Goal: Task Accomplishment & Management: Complete application form

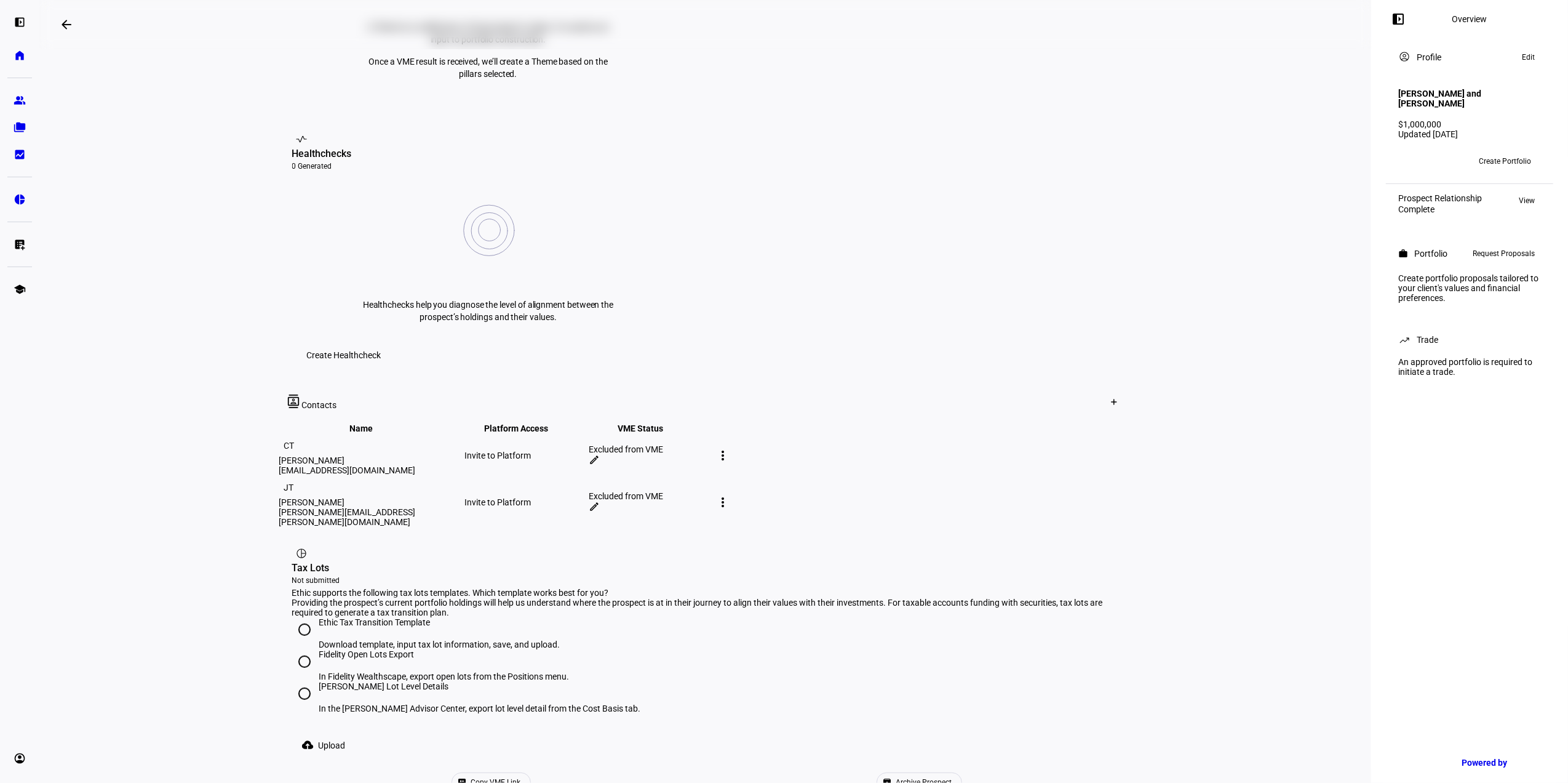
scroll to position [414, 0]
click at [384, 679] on div "[PERSON_NAME] Lot Level Details" at bounding box center [480, 684] width 321 height 10
click at [317, 679] on input "[PERSON_NAME] Lot Level Details In the [PERSON_NAME] Advisor Center, export lot…" at bounding box center [304, 691] width 25 height 25
radio input "true"
click at [298, 731] on span at bounding box center [326, 743] width 68 height 25
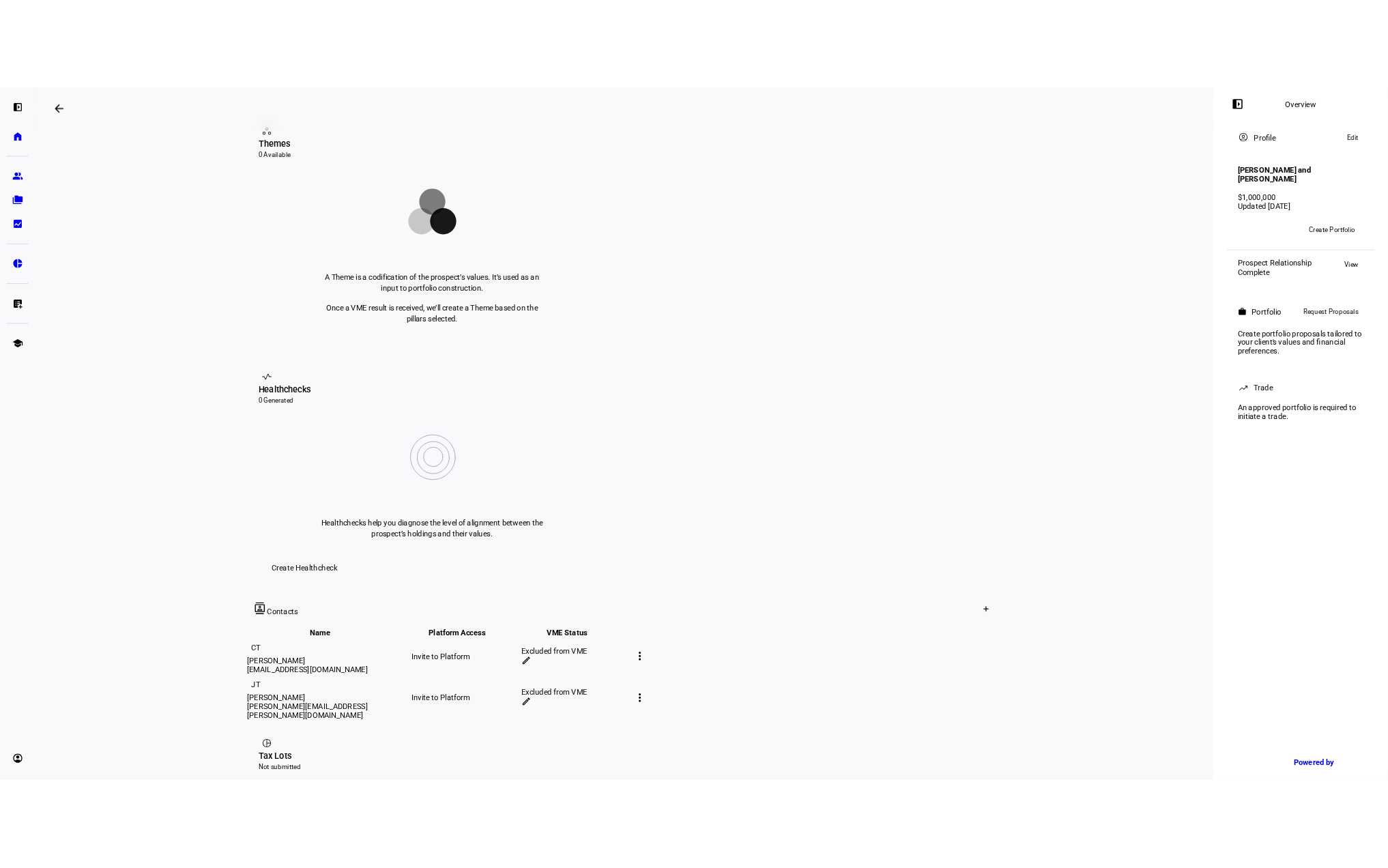
scroll to position [402, 0]
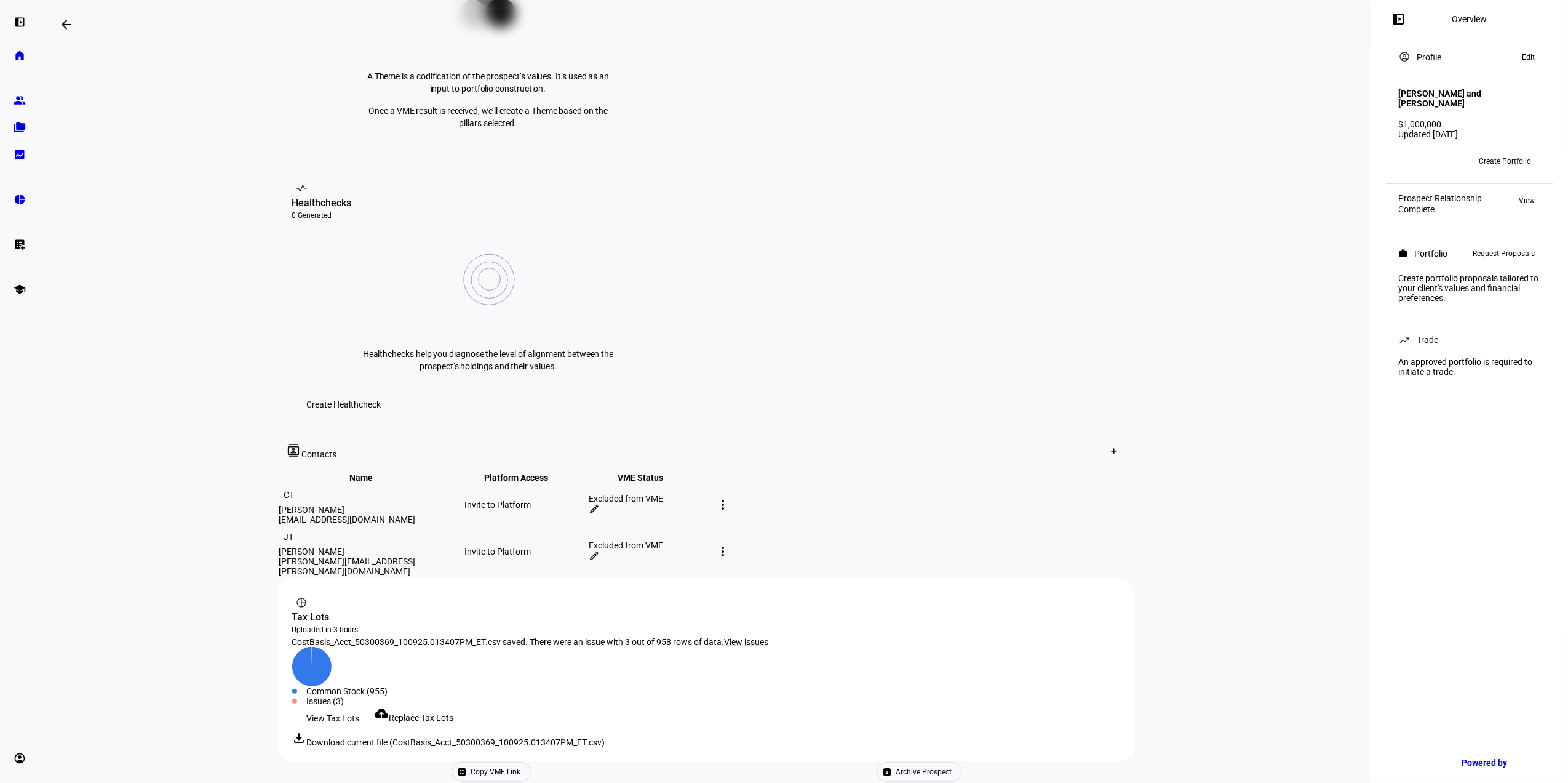
click at [751, 637] on span "View issues" at bounding box center [746, 642] width 44 height 10
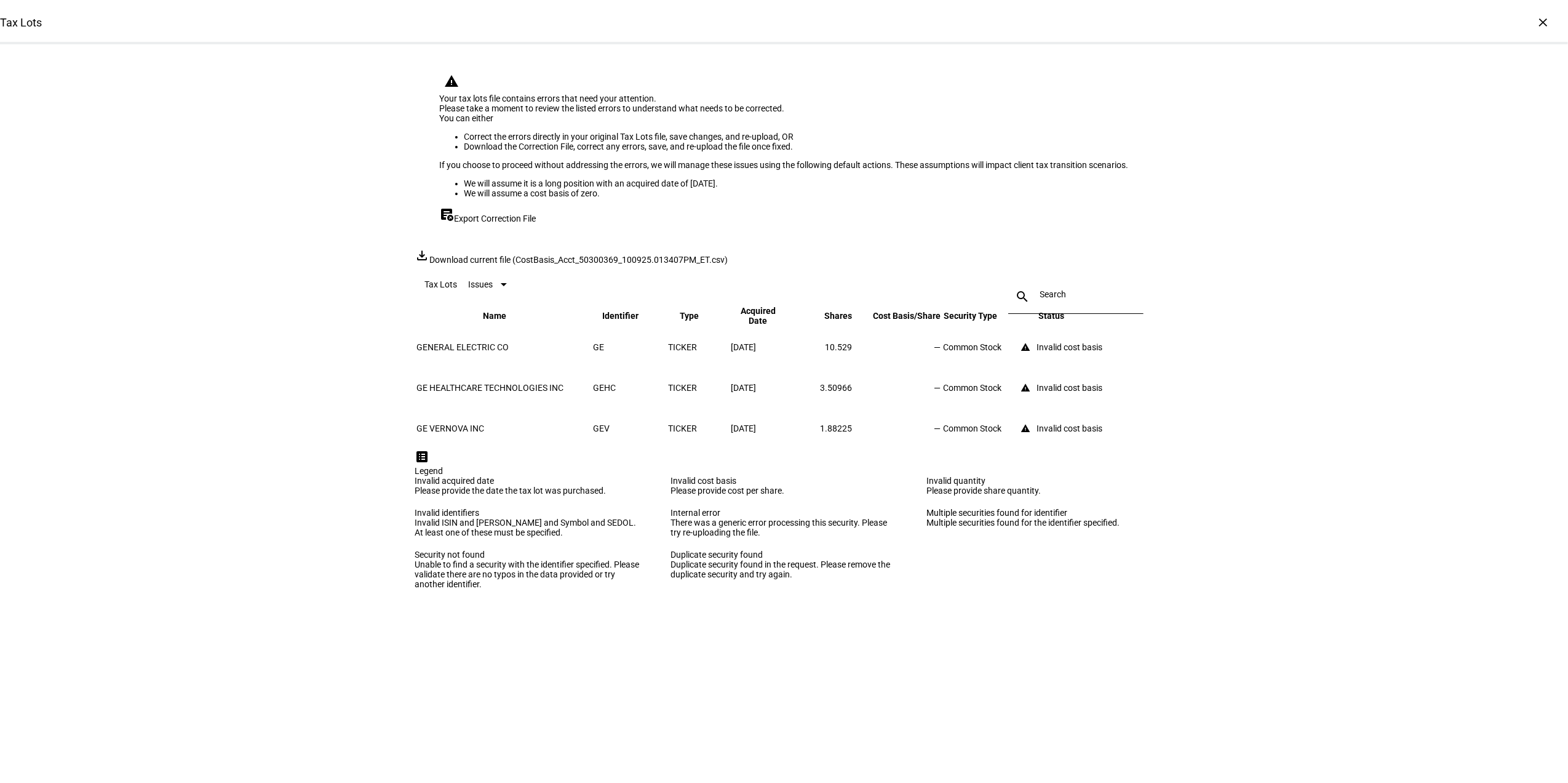
click at [507, 223] on span "Export Correction File" at bounding box center [496, 218] width 82 height 10
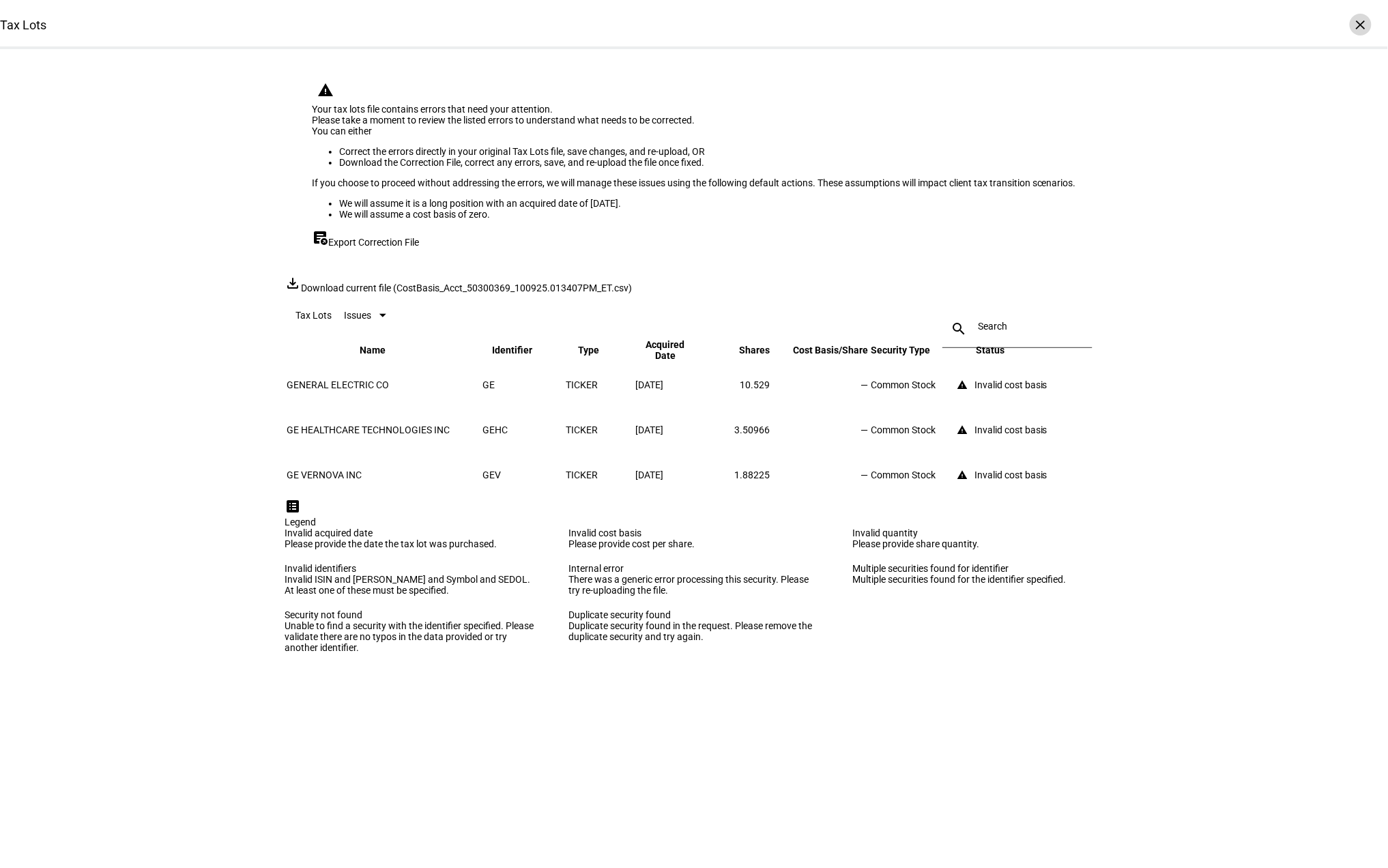
click at [1350, 25] on div "×" at bounding box center [1361, 25] width 22 height 22
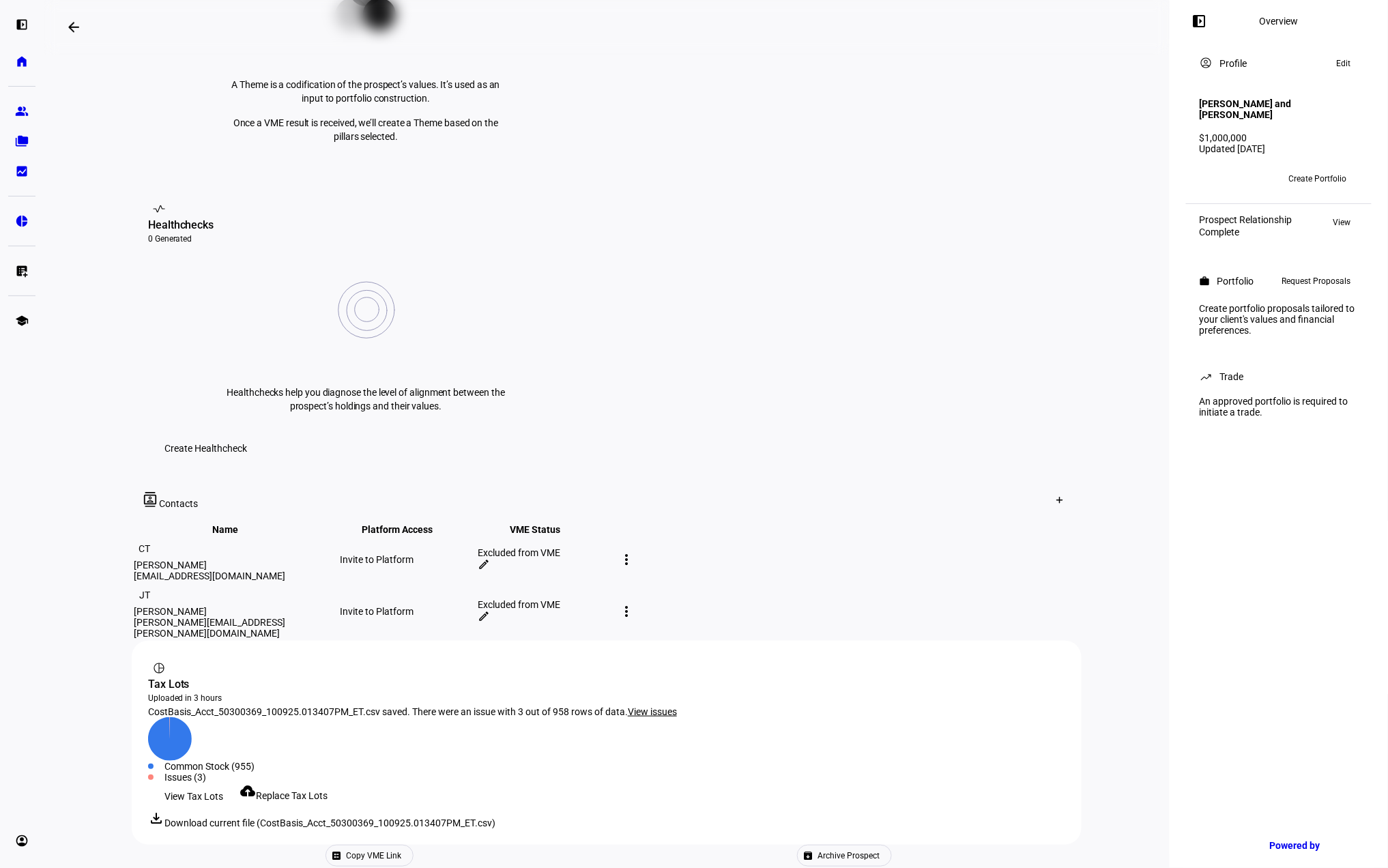
click at [273, 790] on link "cloud_upload Replace Tax Lots" at bounding box center [284, 796] width 88 height 11
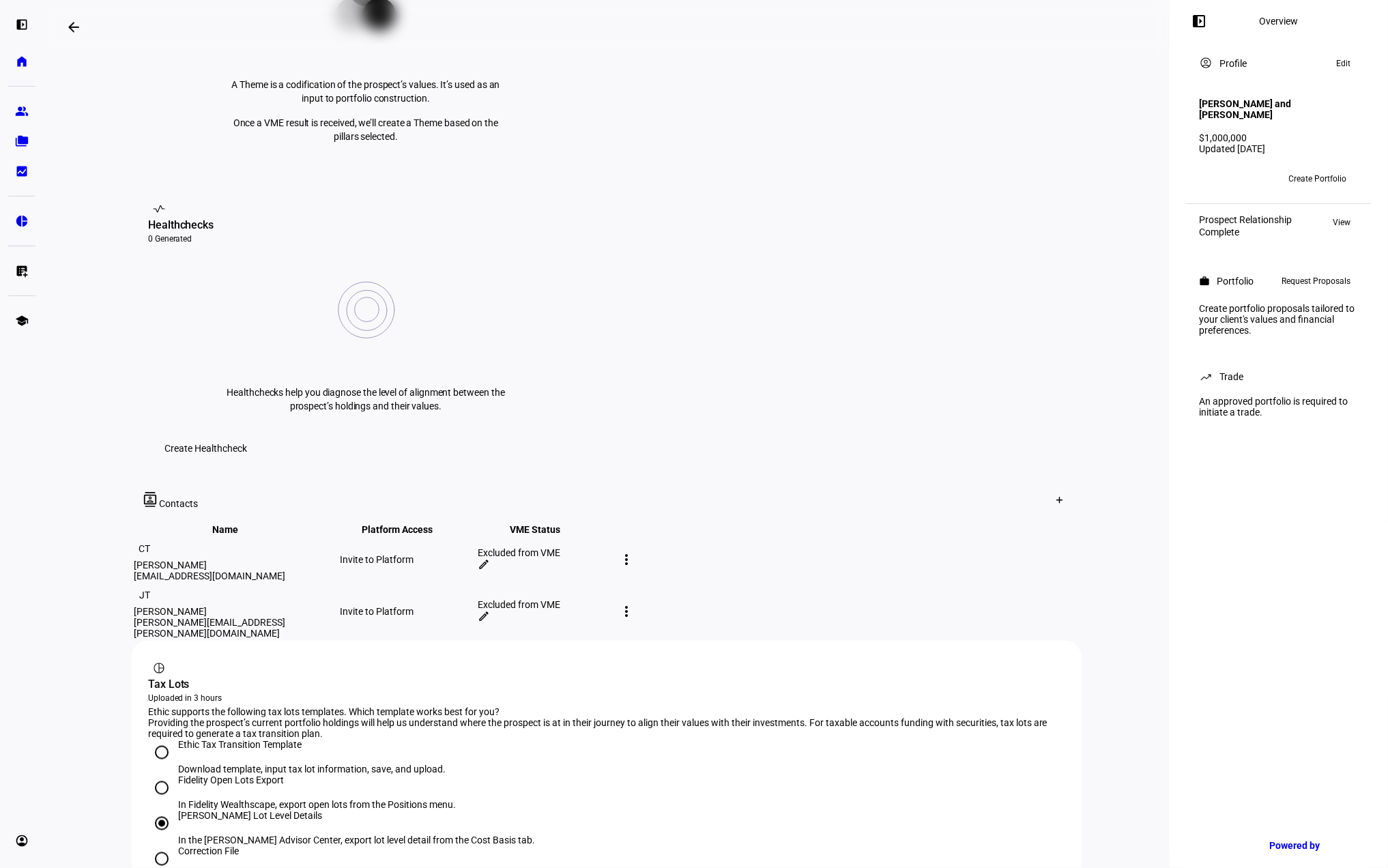
scroll to position [459, 0]
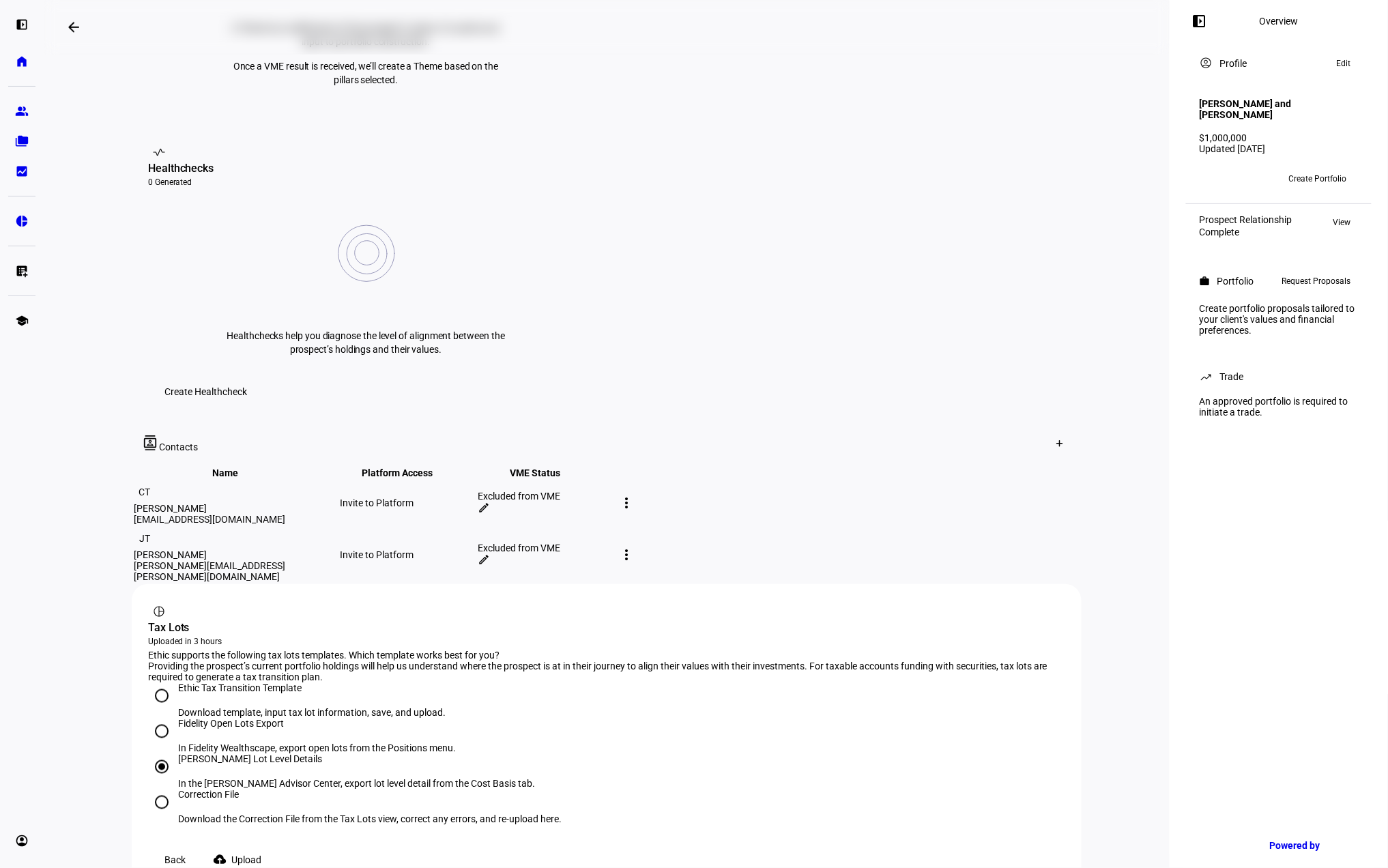
drag, startPoint x: 211, startPoint y: 656, endPoint x: 225, endPoint y: 671, distance: 20.5
click at [212, 789] on div "Correction File" at bounding box center [370, 794] width 383 height 11
click at [175, 789] on input "Correction File Download the Correction File from the Tax Lots view, correct an…" at bounding box center [161, 802] width 27 height 27
radio input "true"
click at [227, 852] on mat-icon "cloud_upload" at bounding box center [220, 859] width 14 height 14
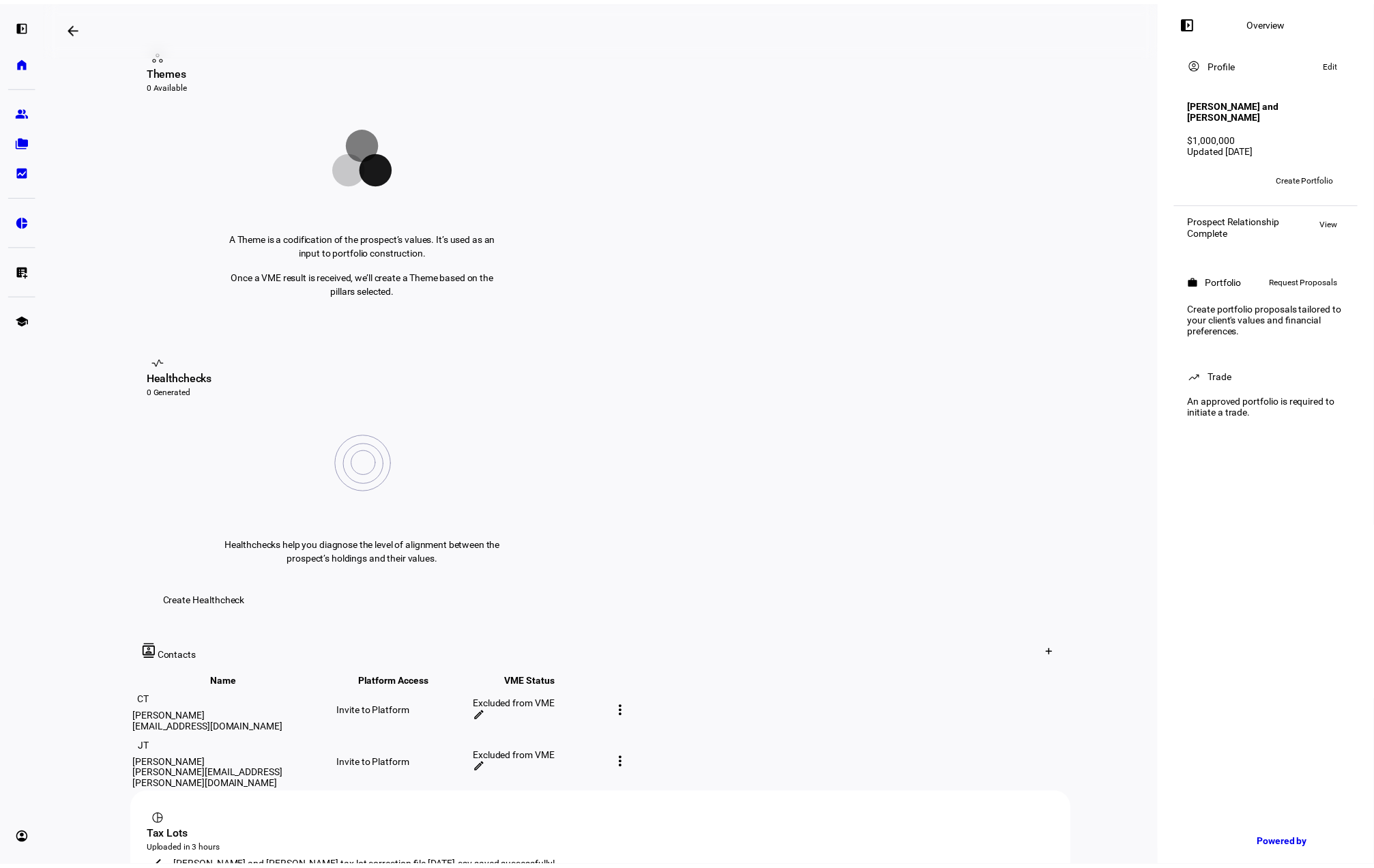
scroll to position [406, 0]
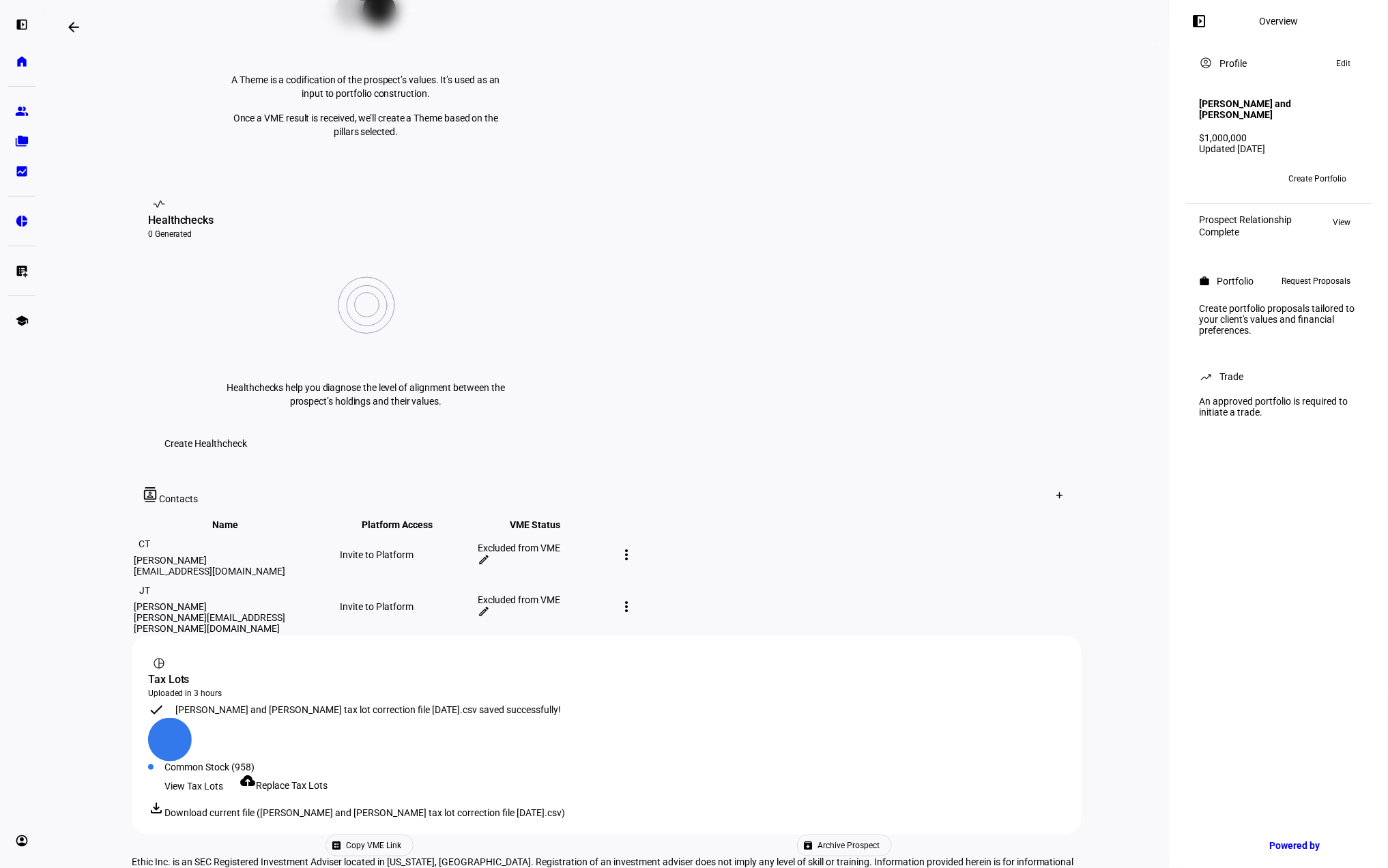
click at [666, 532] on td "more_vert" at bounding box center [641, 554] width 51 height 45
click at [637, 543] on div "more_vert" at bounding box center [626, 554] width 22 height 22
click at [1065, 420] on div "edit Edit contact" at bounding box center [1089, 425] width 86 height 19
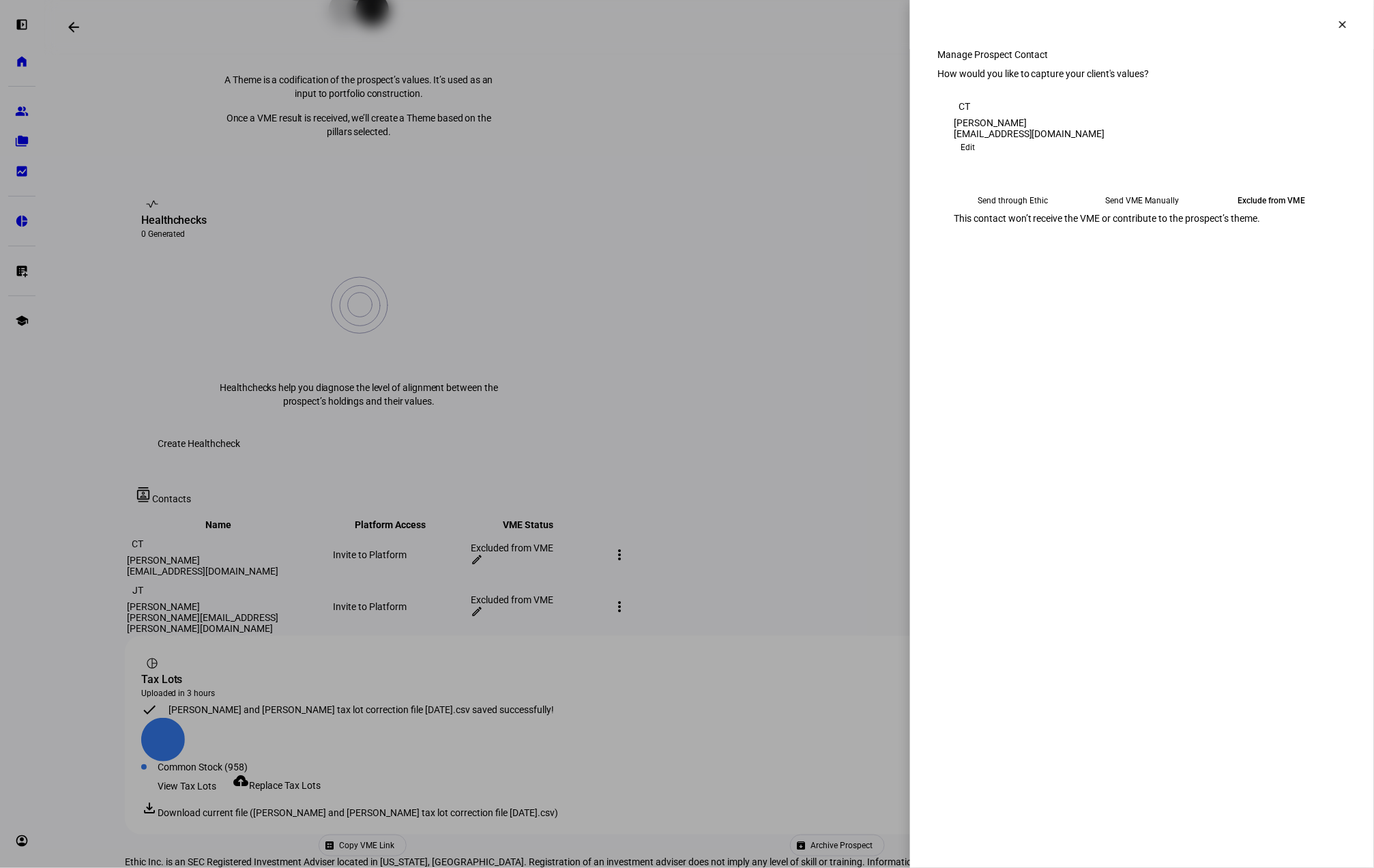
click at [1015, 213] on eth-mega-radio-button "Send through Ethic" at bounding box center [1013, 201] width 118 height 25
click at [1036, 279] on span "Submit Preferences" at bounding box center [995, 264] width 83 height 27
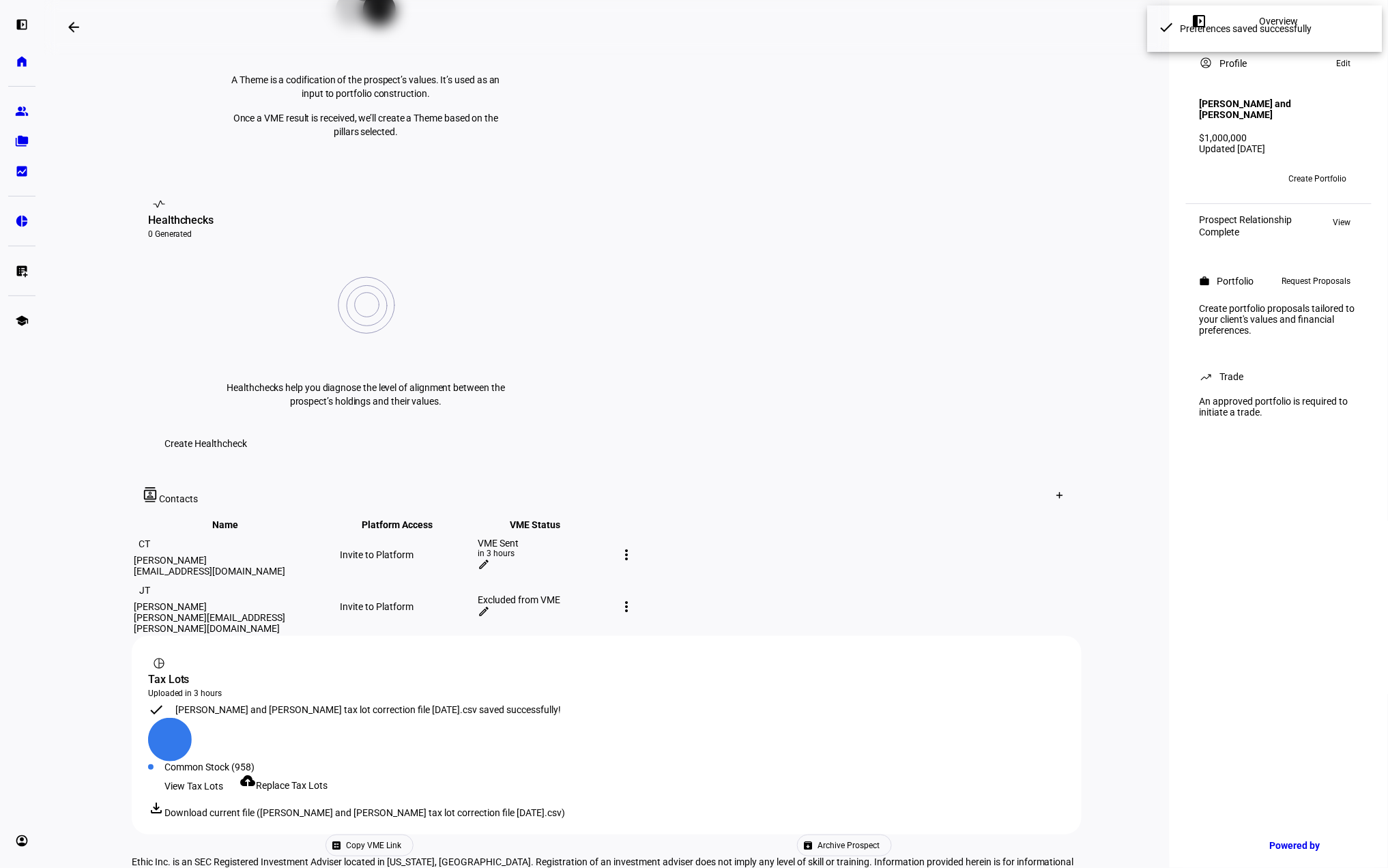
click at [635, 598] on mat-icon "more_vert" at bounding box center [626, 606] width 16 height 16
click at [1065, 461] on div "edit Edit contact" at bounding box center [1089, 469] width 86 height 19
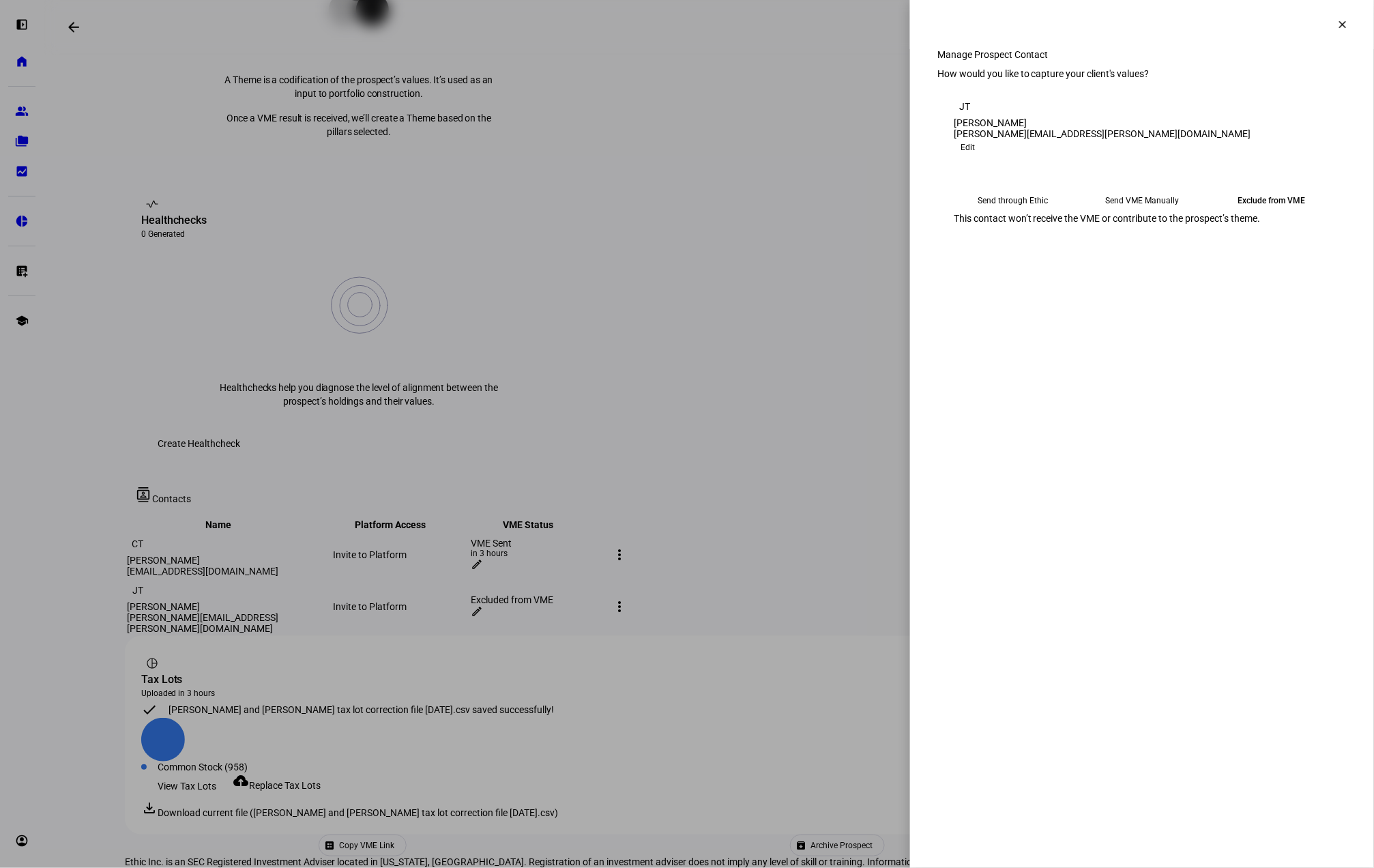
click at [999, 213] on eth-mega-radio-button "Send through Ethic" at bounding box center [1013, 201] width 118 height 25
click at [1036, 279] on span "Submit Preferences" at bounding box center [995, 264] width 83 height 27
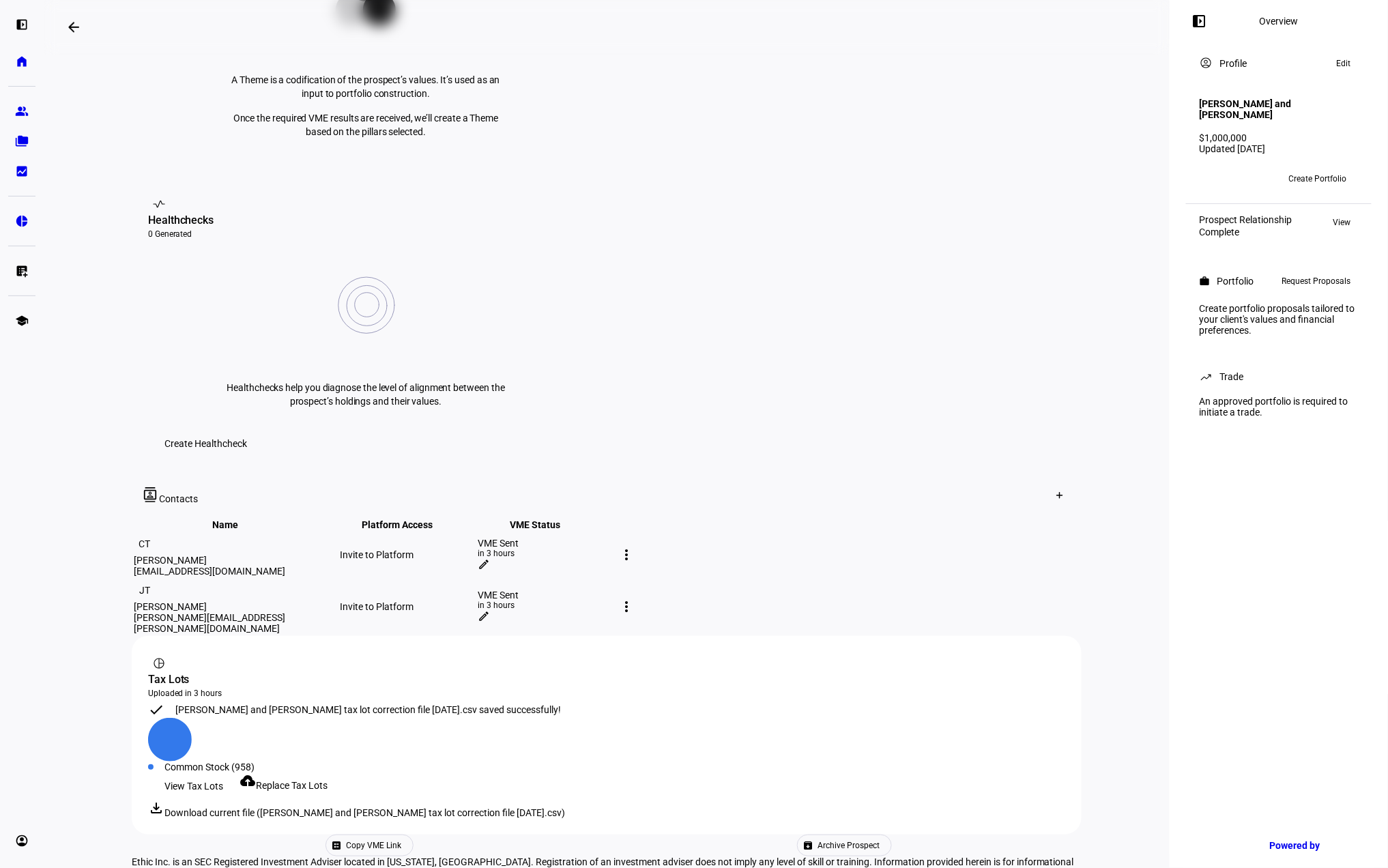
click at [1298, 273] on span "Request Proposals" at bounding box center [1316, 281] width 69 height 16
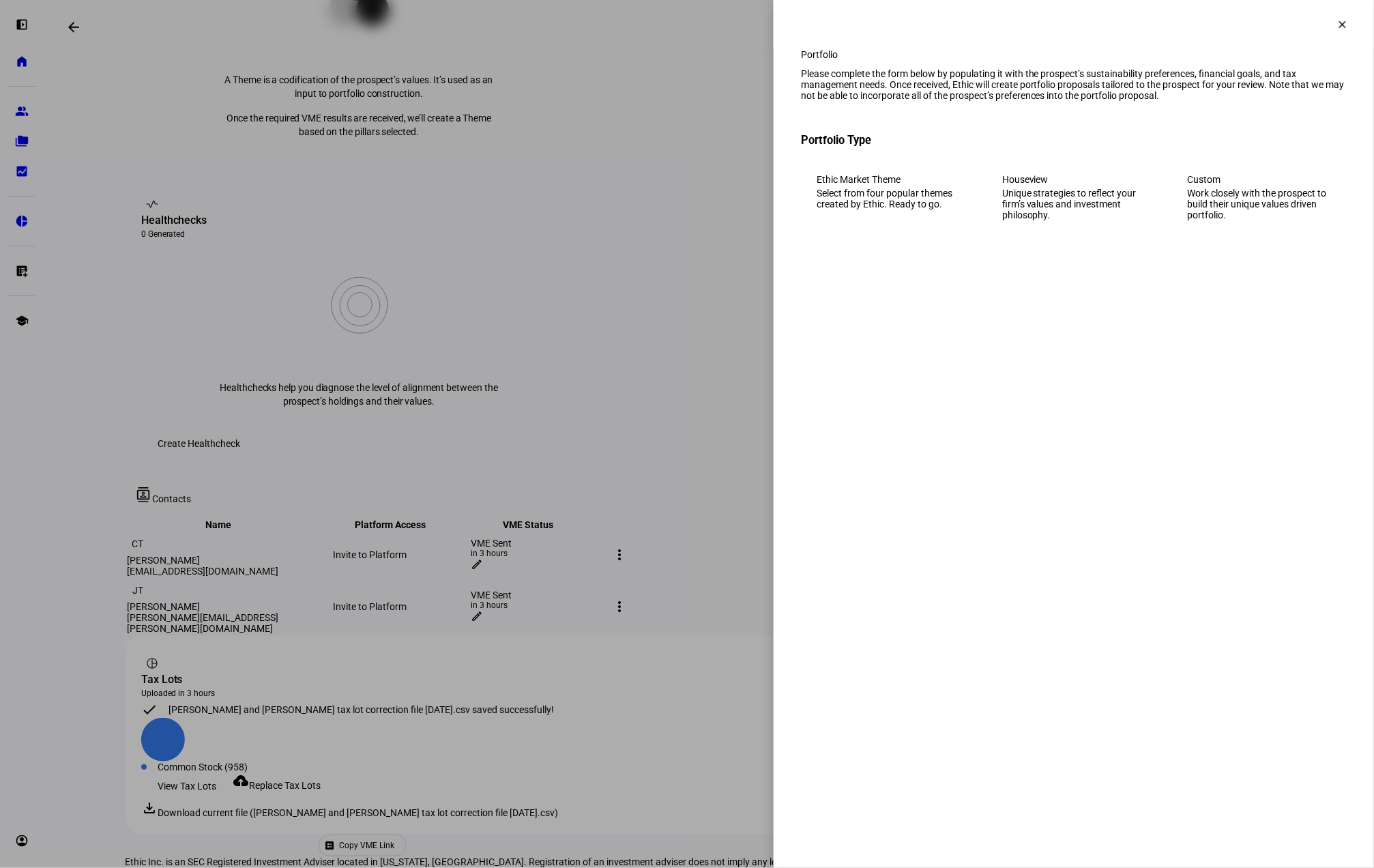
click at [1348, 29] on span at bounding box center [1342, 25] width 33 height 33
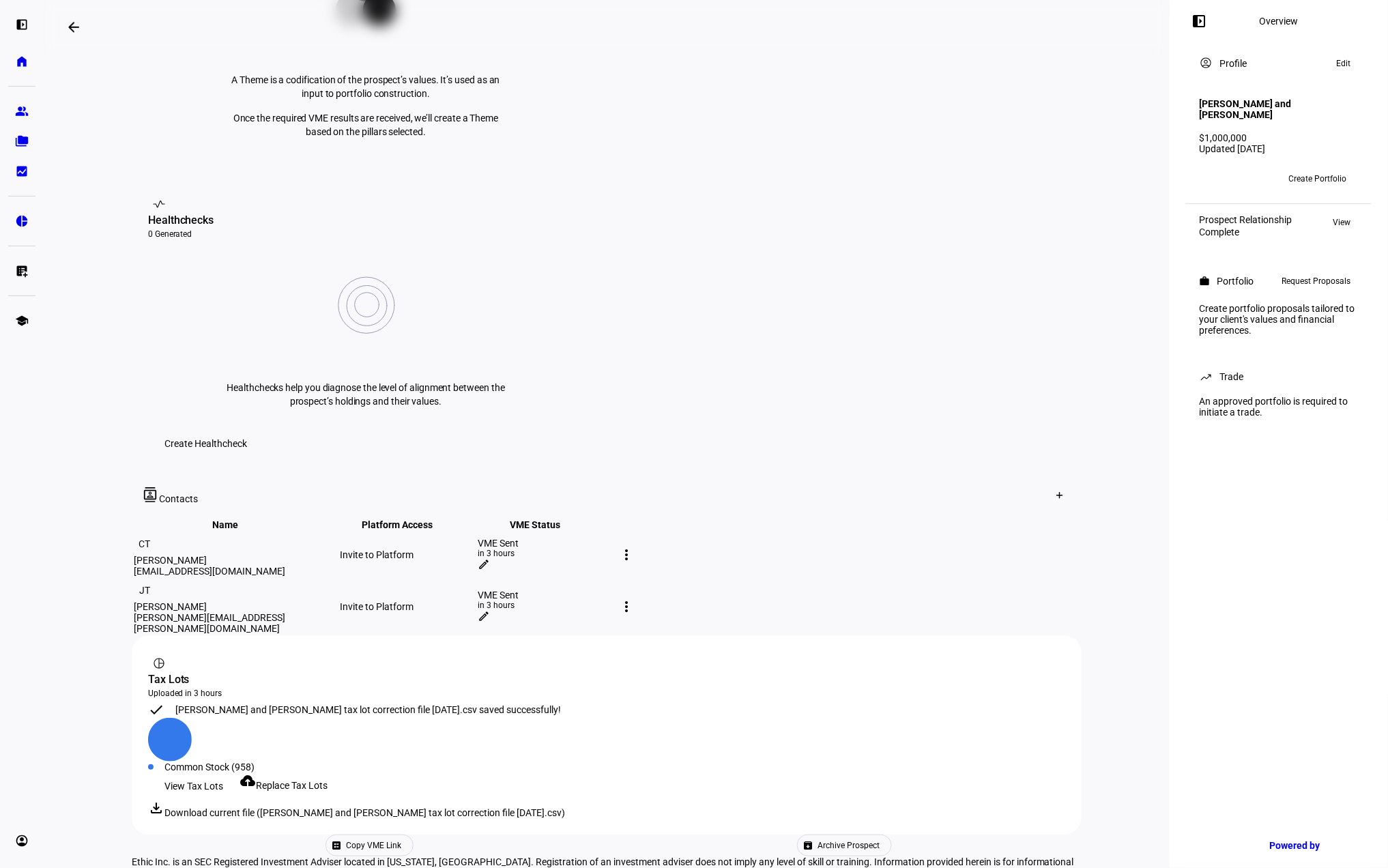
click at [1326, 168] on span "Create Portfolio" at bounding box center [1318, 179] width 58 height 22
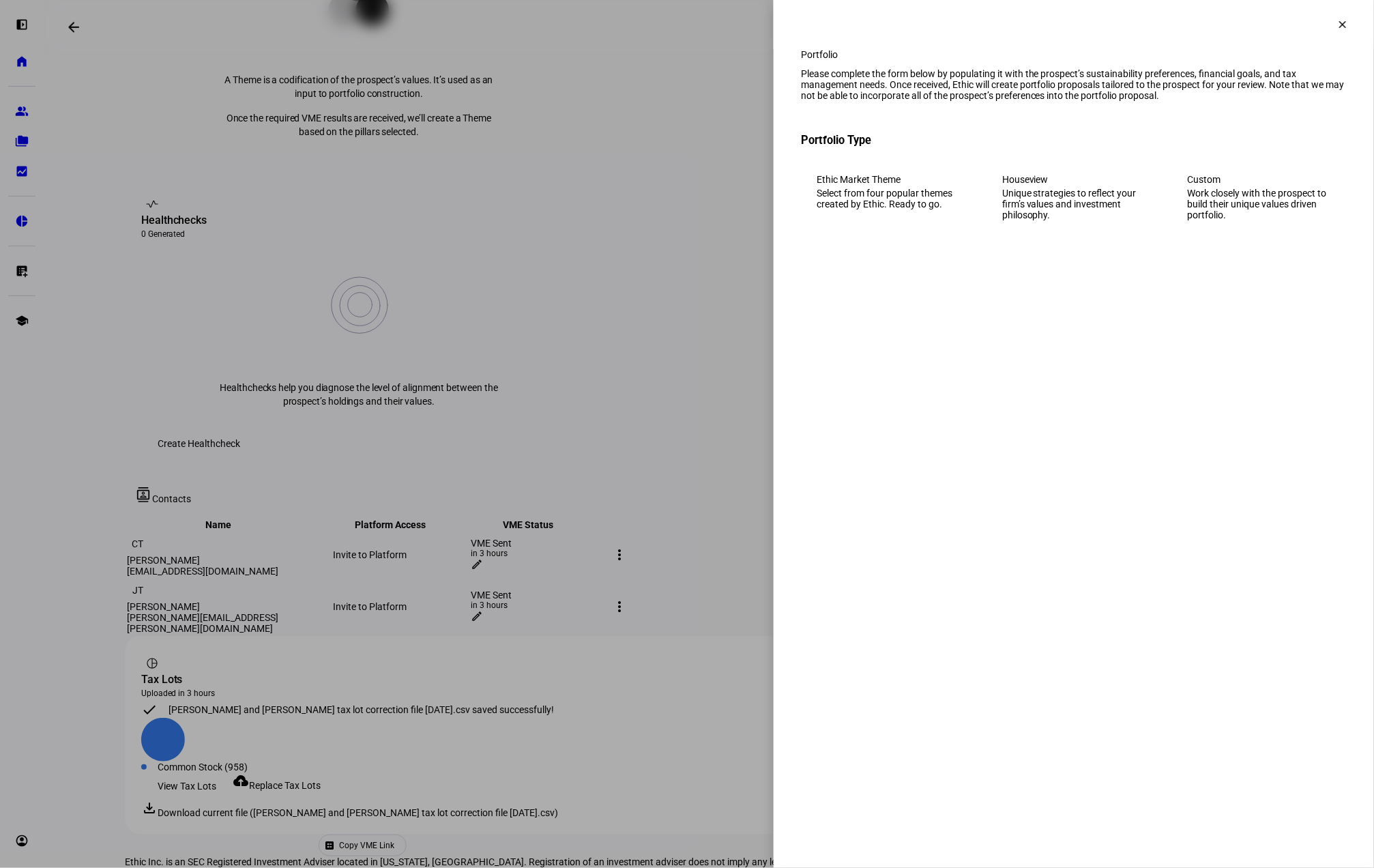
click at [1313, 213] on div "Work closely with the prospect to build their unique values driven portfolio." at bounding box center [1260, 204] width 143 height 33
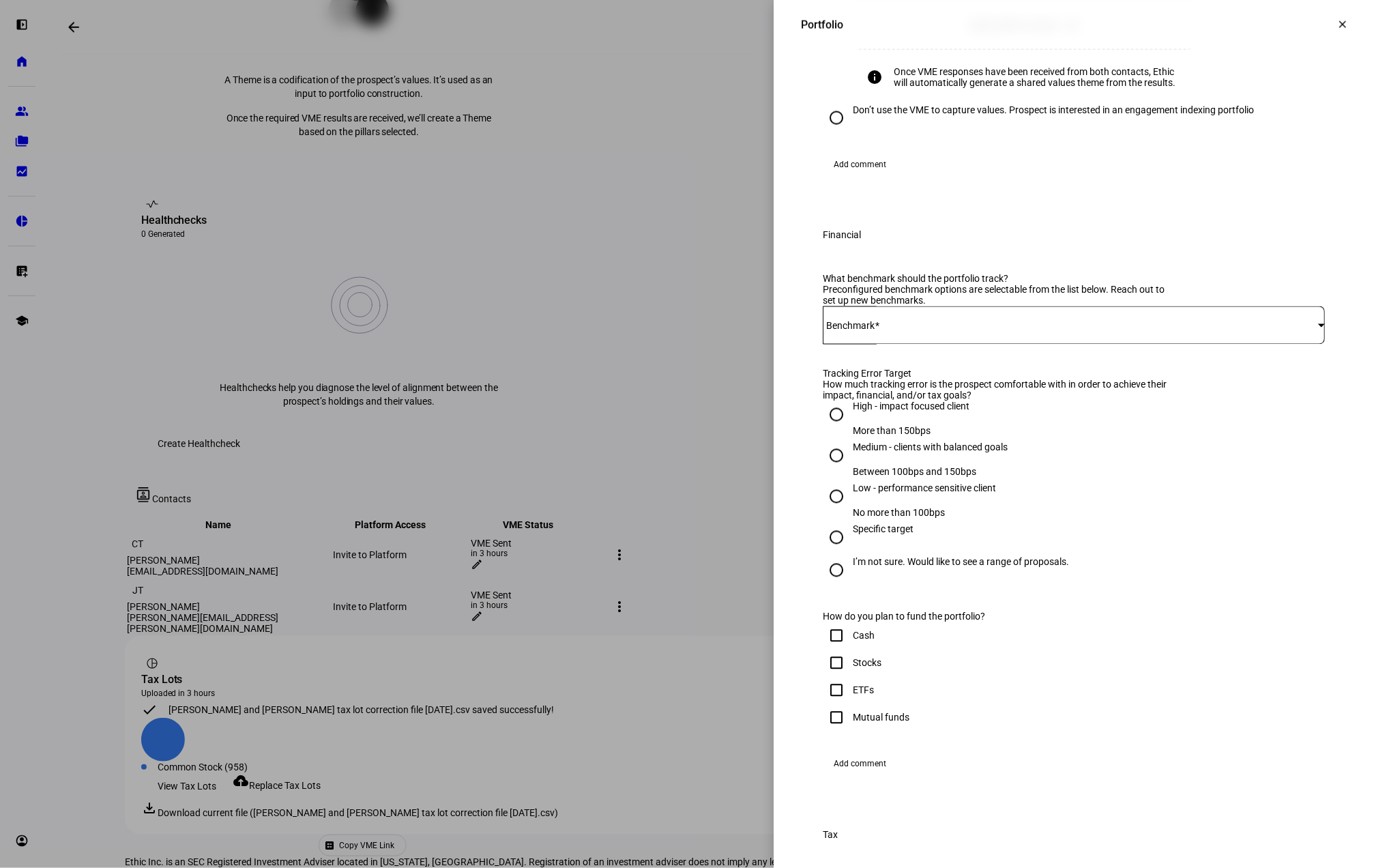
scroll to position [819, 0]
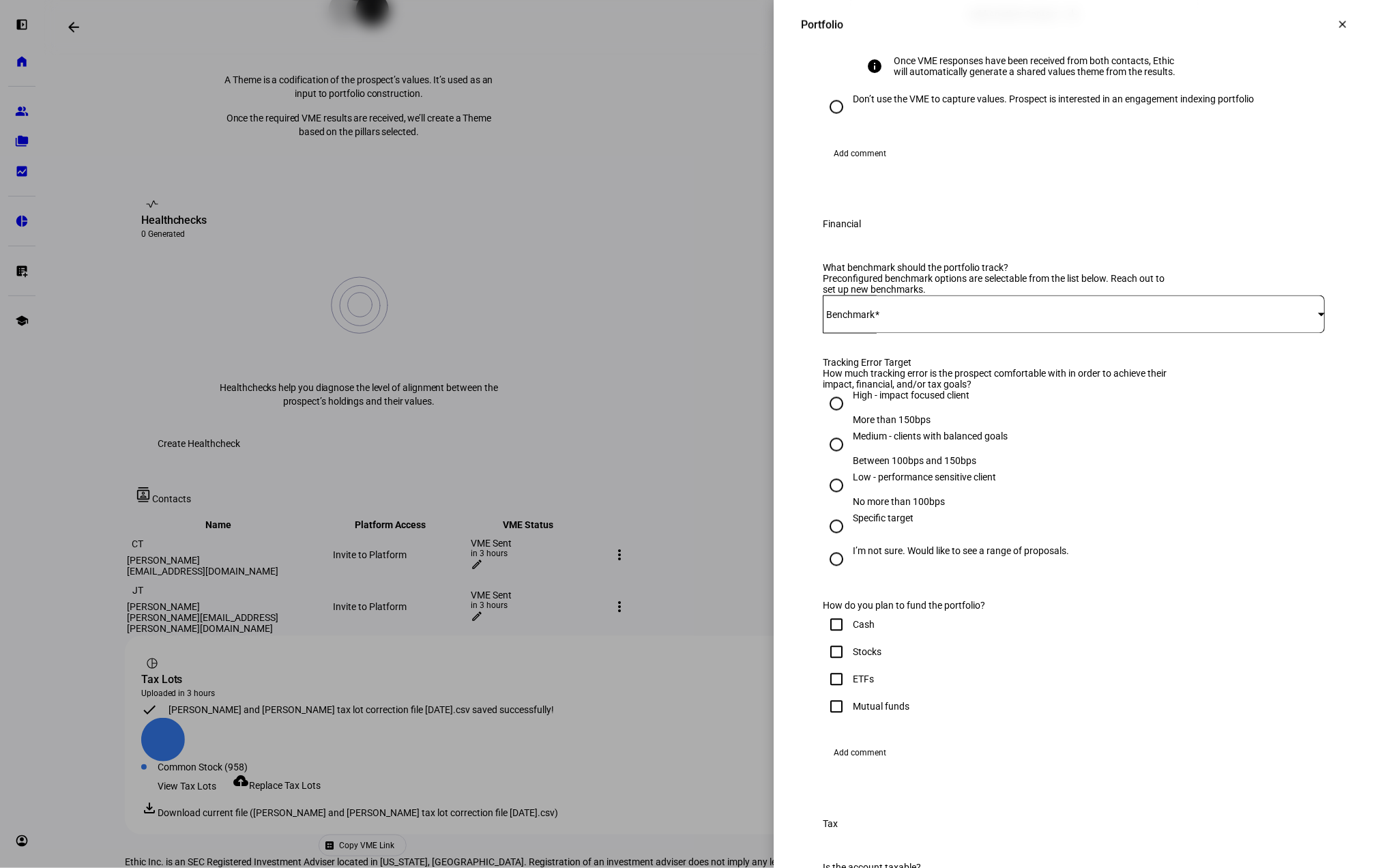
click at [912, 320] on span at bounding box center [1070, 315] width 495 height 11
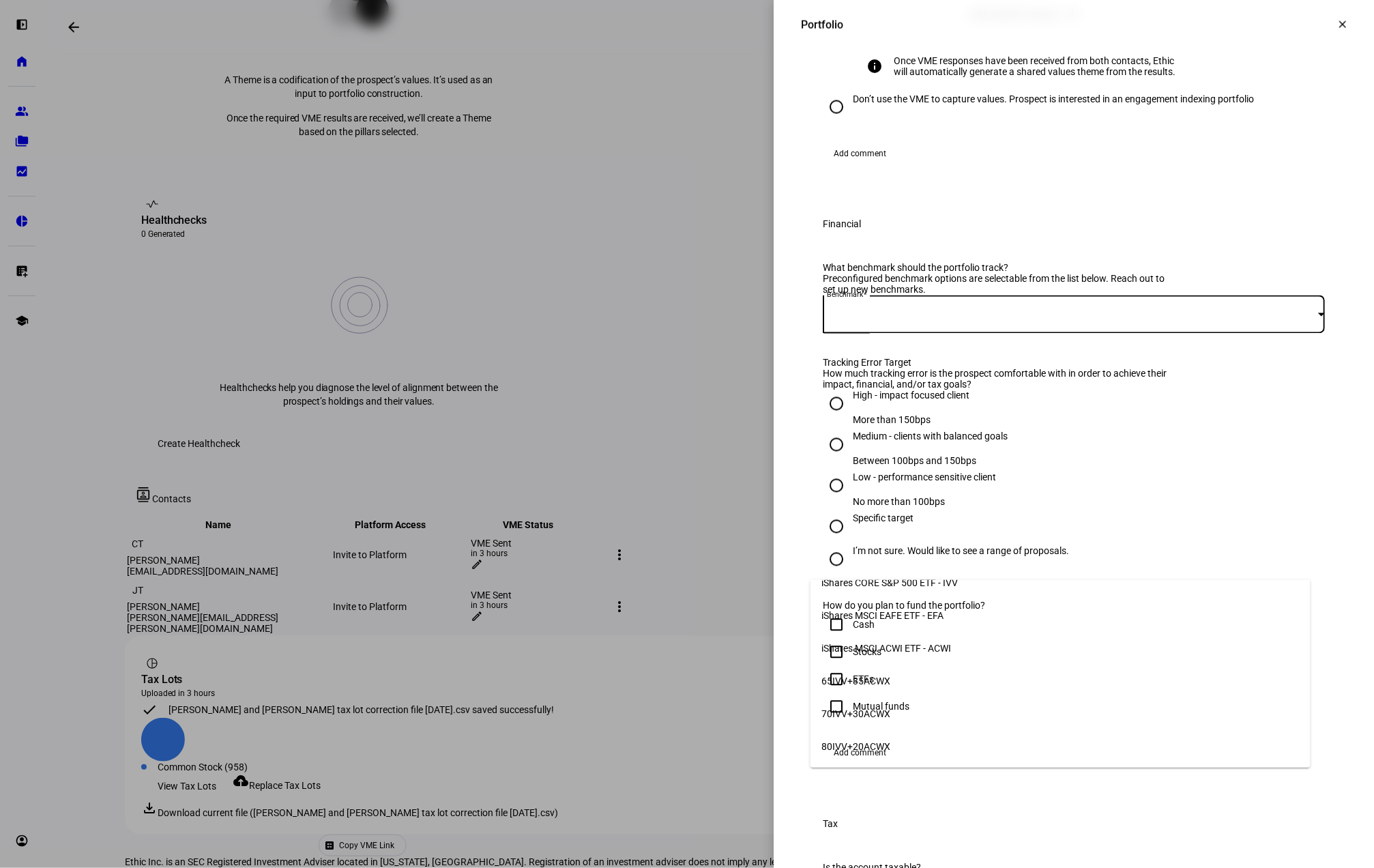
scroll to position [0, 0]
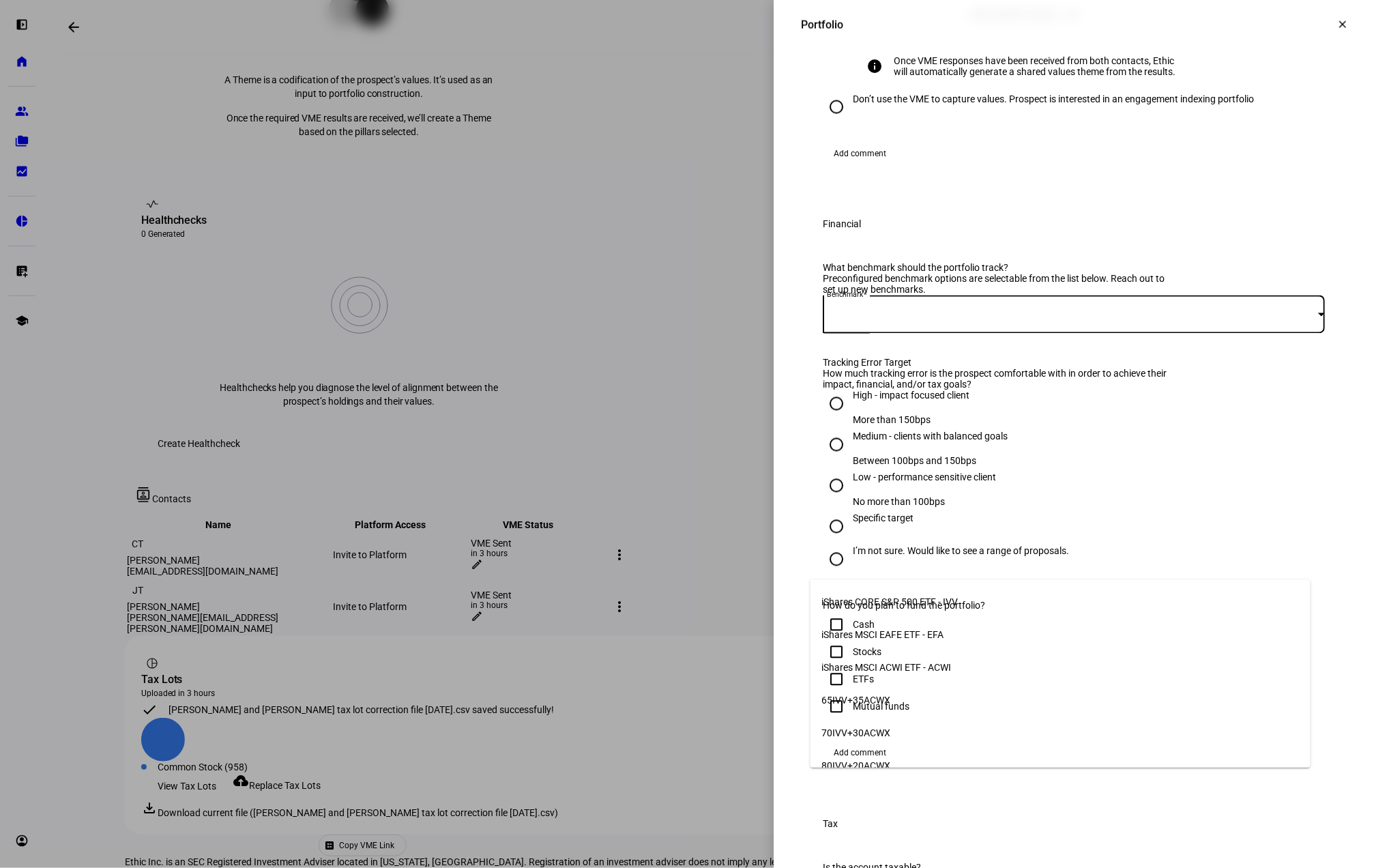
click at [982, 598] on mat-option "iShares CORE S&P 500 ETF - IVV" at bounding box center [1060, 602] width 500 height 33
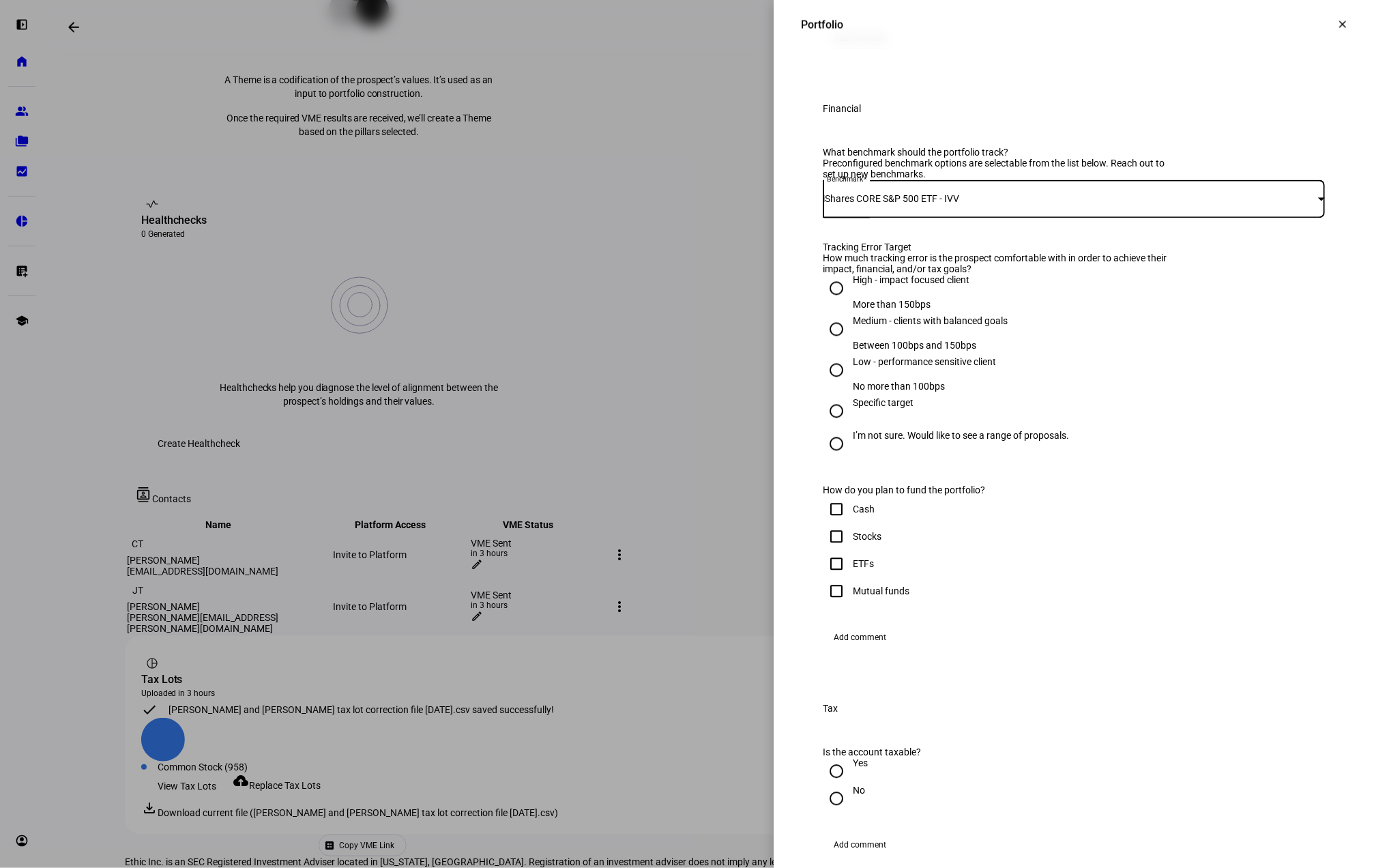
scroll to position [1000, 0]
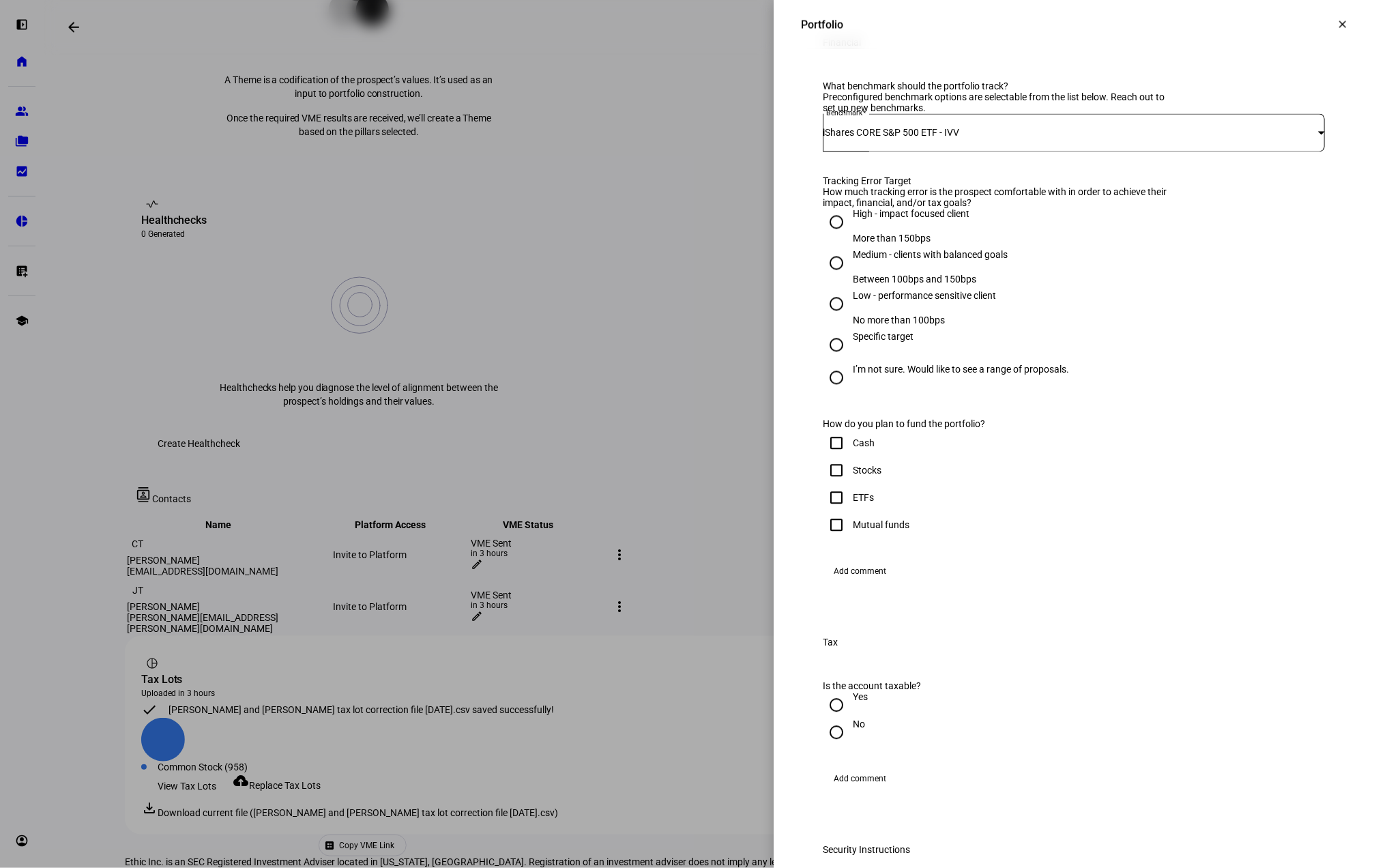
click at [893, 375] on div "I’m not sure. Would like to see a range of proposals." at bounding box center [961, 370] width 216 height 11
click at [850, 392] on input "I’m not sure. Would like to see a range of proposals." at bounding box center [836, 378] width 27 height 27
radio input "true"
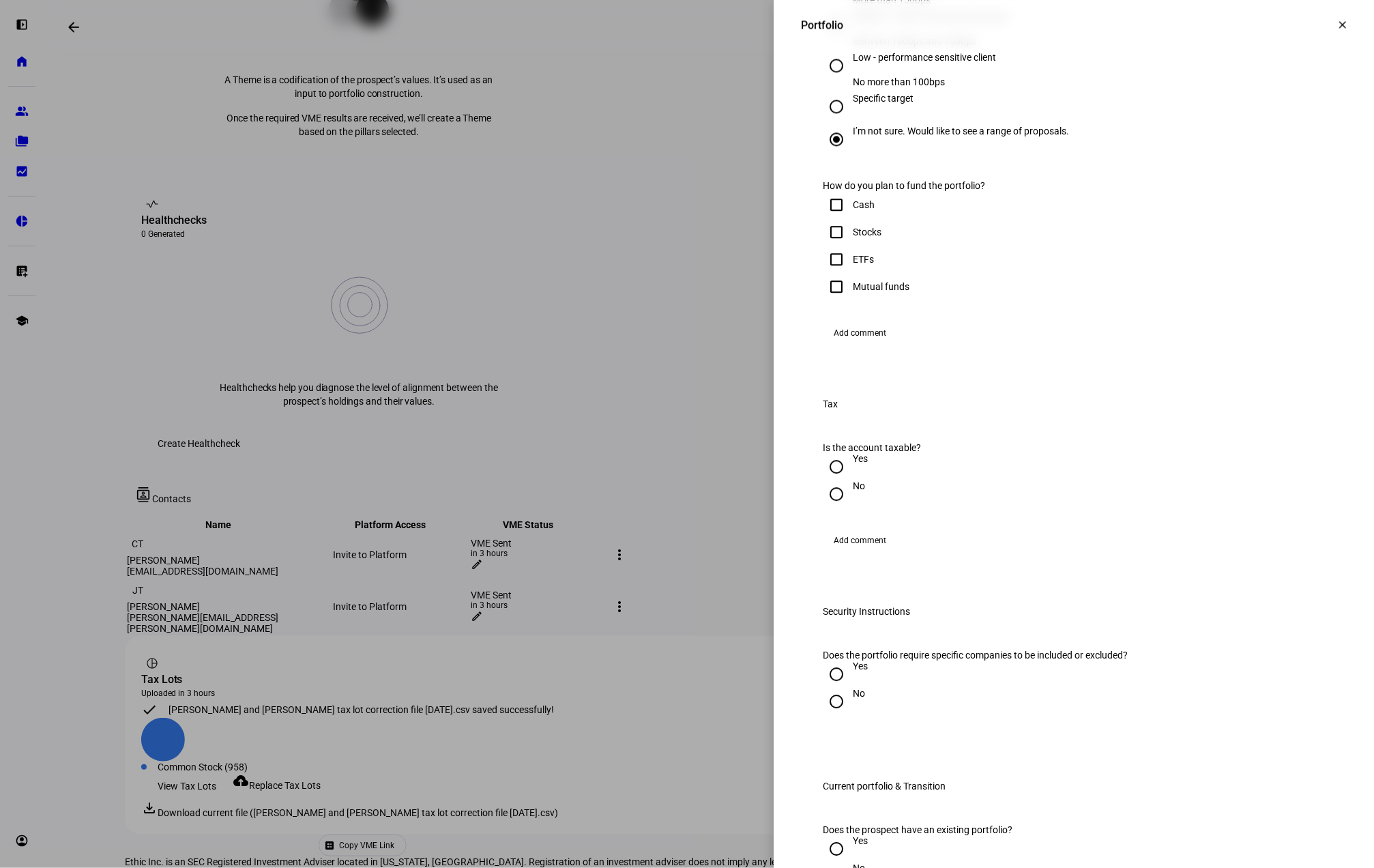
scroll to position [1273, 0]
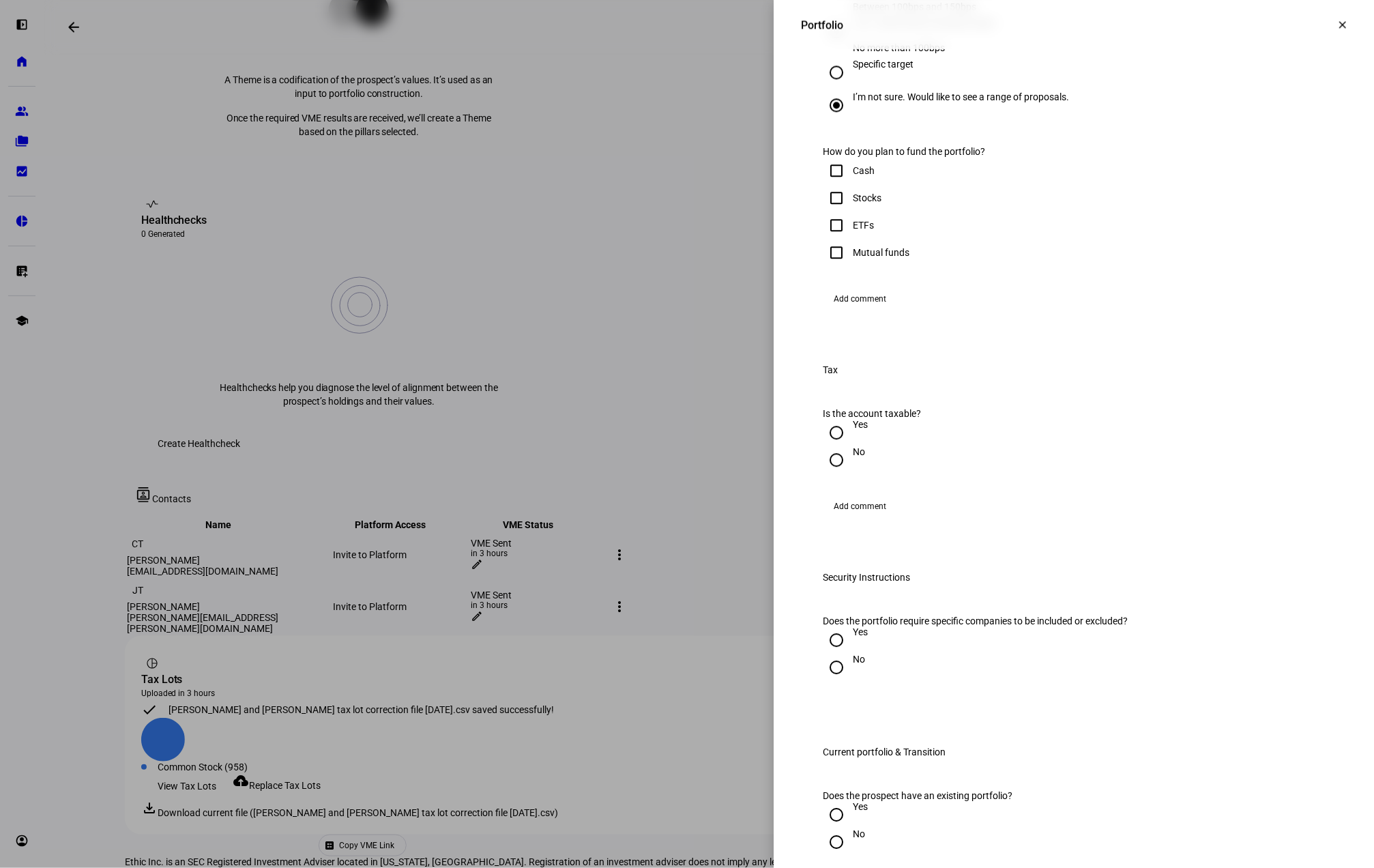
click at [852, 203] on div "Stocks" at bounding box center [866, 198] width 29 height 11
click at [846, 212] on input "Stocks" at bounding box center [836, 198] width 27 height 27
checkbox input "true"
click at [849, 184] on div "Cash" at bounding box center [849, 170] width 52 height 27
click at [823, 184] on input "Cash" at bounding box center [836, 170] width 27 height 27
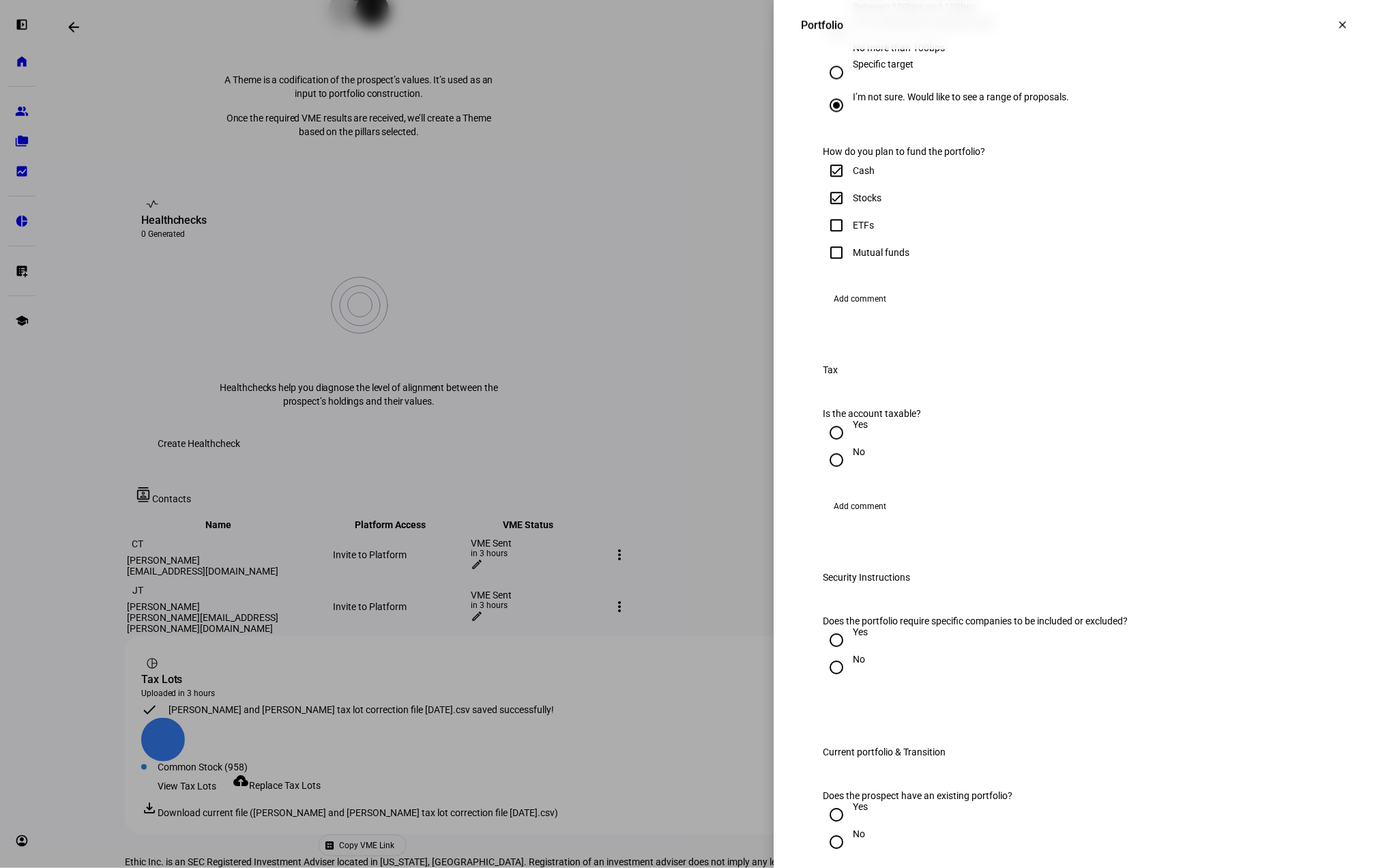
checkbox input "true"
click at [868, 310] on span "Add comment" at bounding box center [859, 299] width 52 height 22
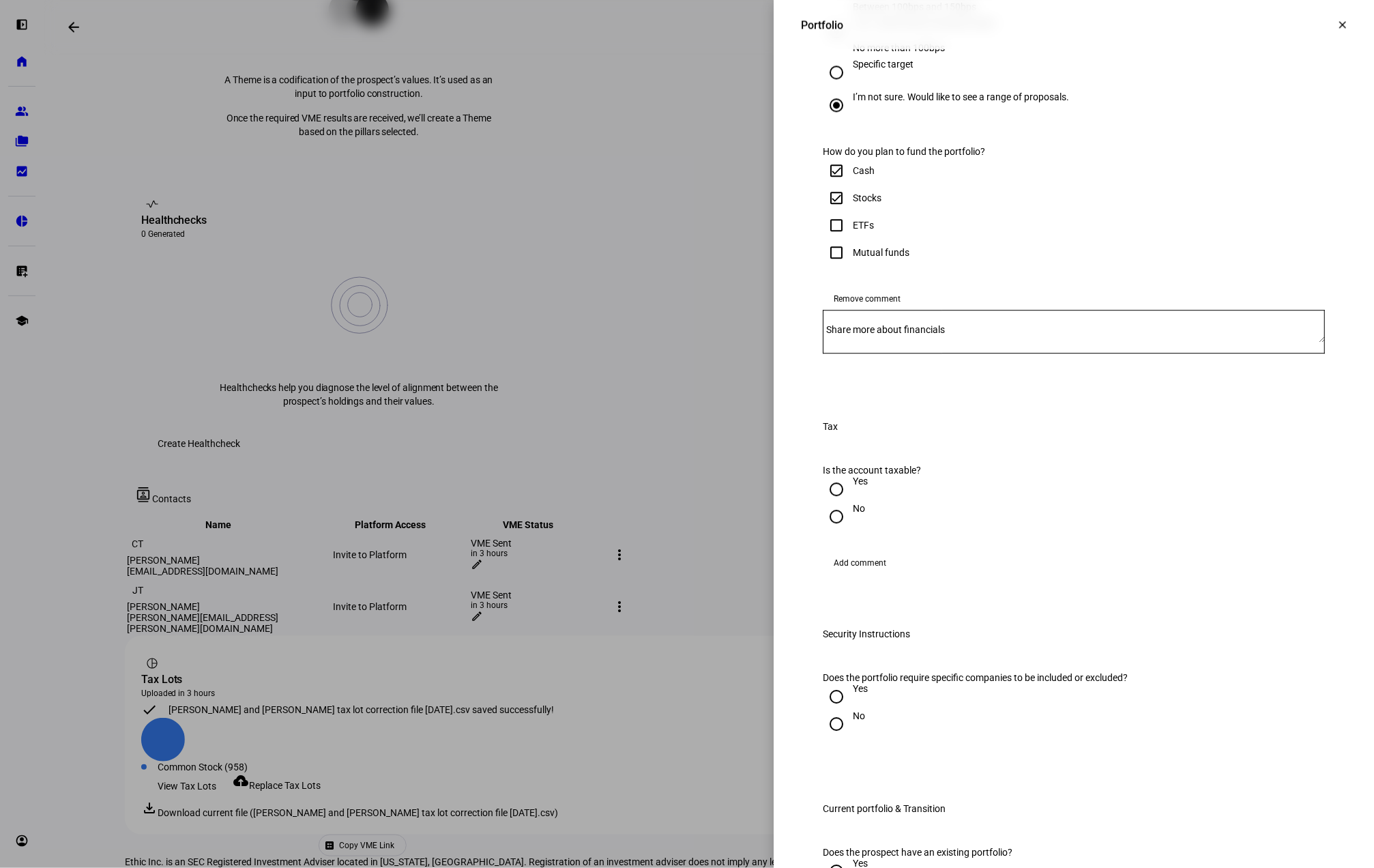
click at [906, 353] on div at bounding box center [1074, 332] width 502 height 44
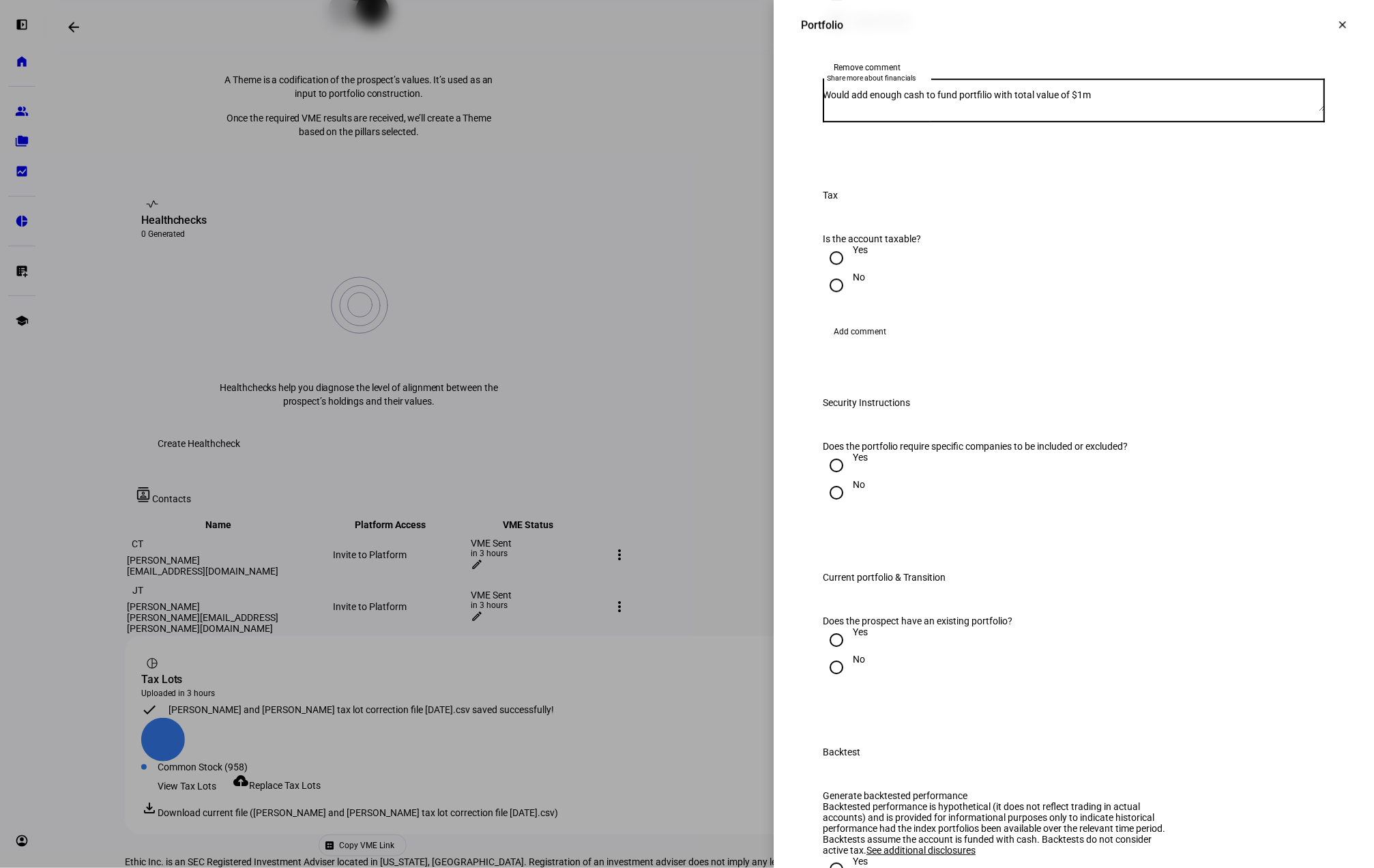
scroll to position [1546, 0]
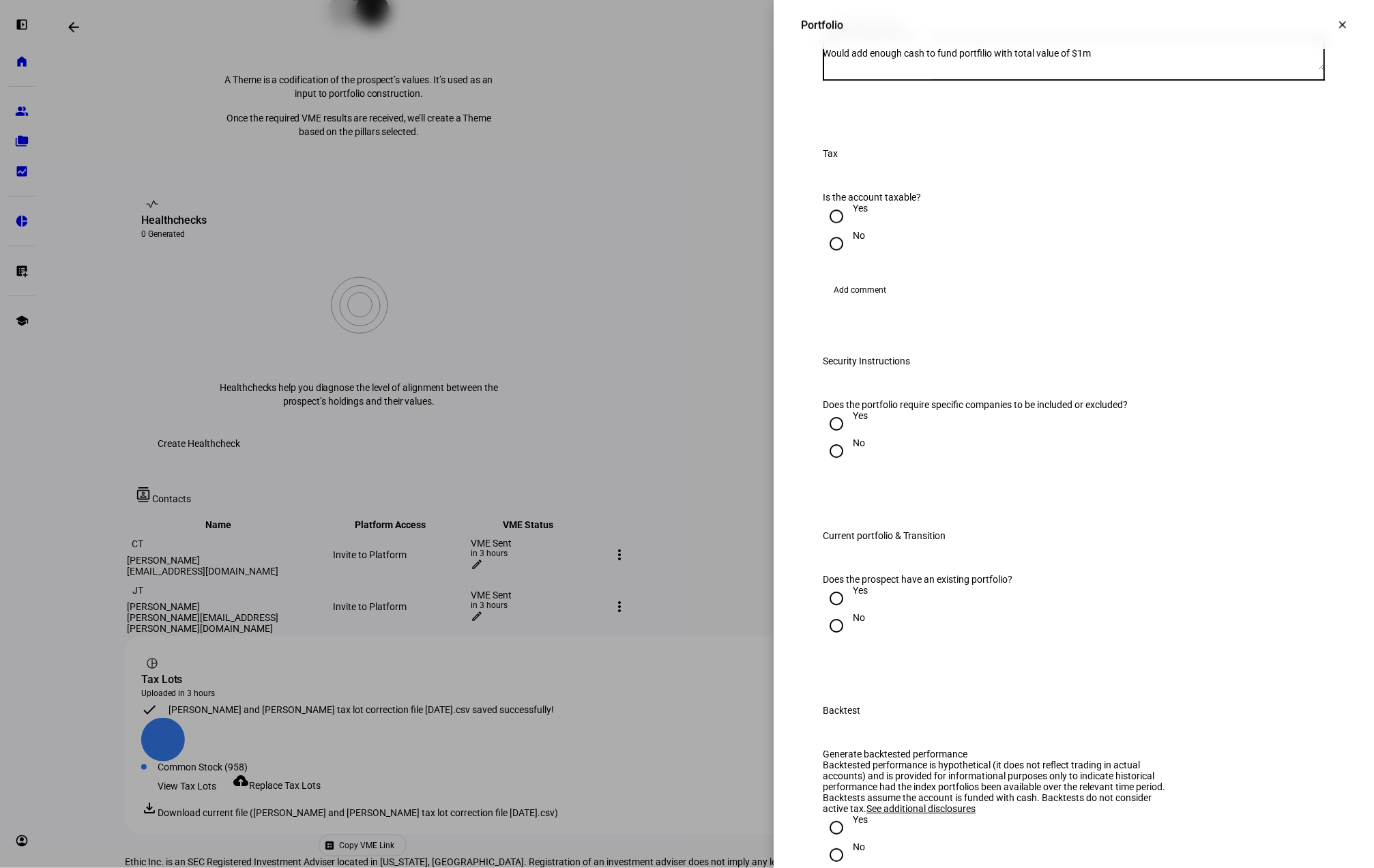
type textarea "Would add enough cash to fund portfilio with total value of $1m"
click at [827, 230] on input "Yes" at bounding box center [836, 216] width 27 height 27
radio input "true"
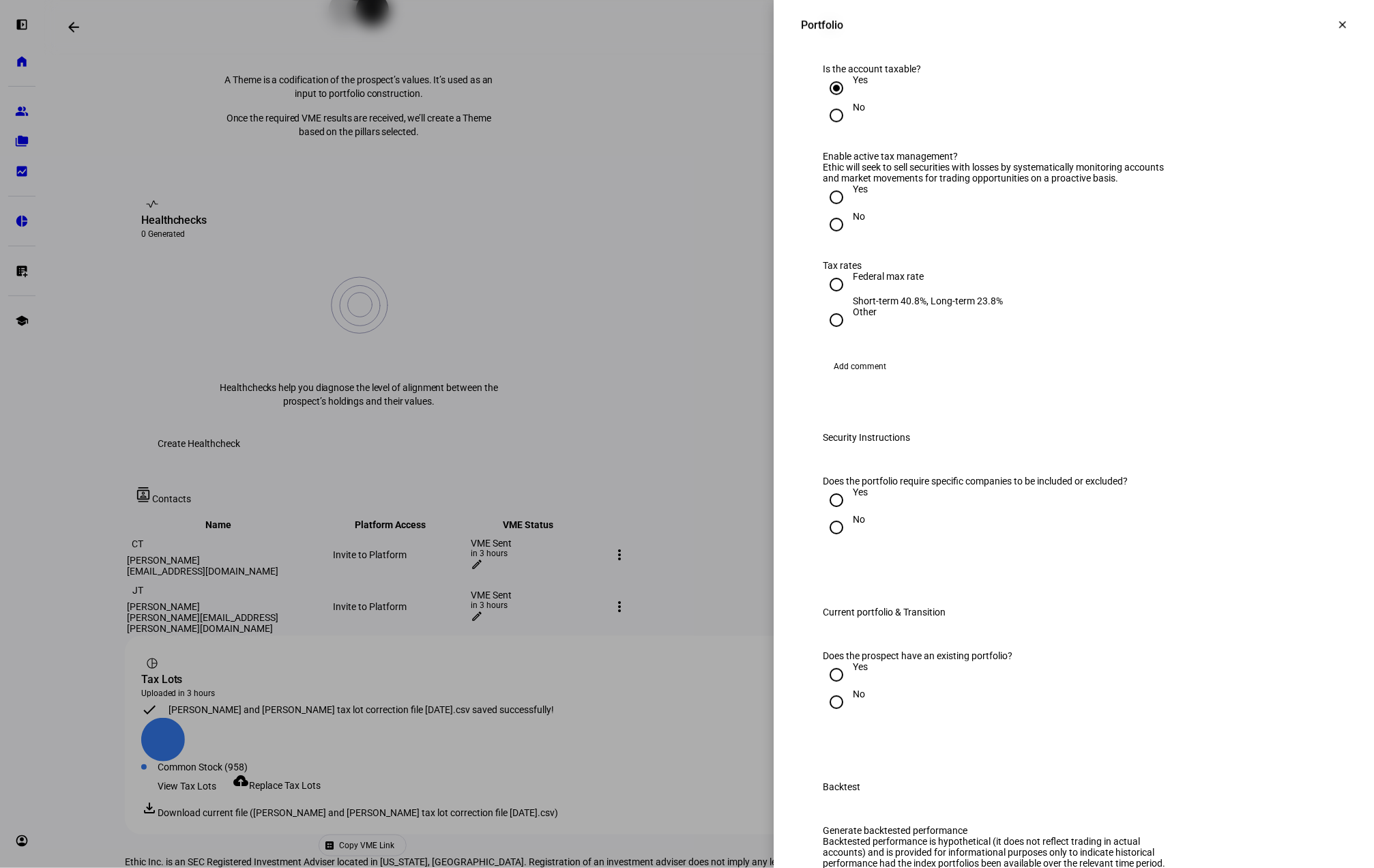
scroll to position [1728, 0]
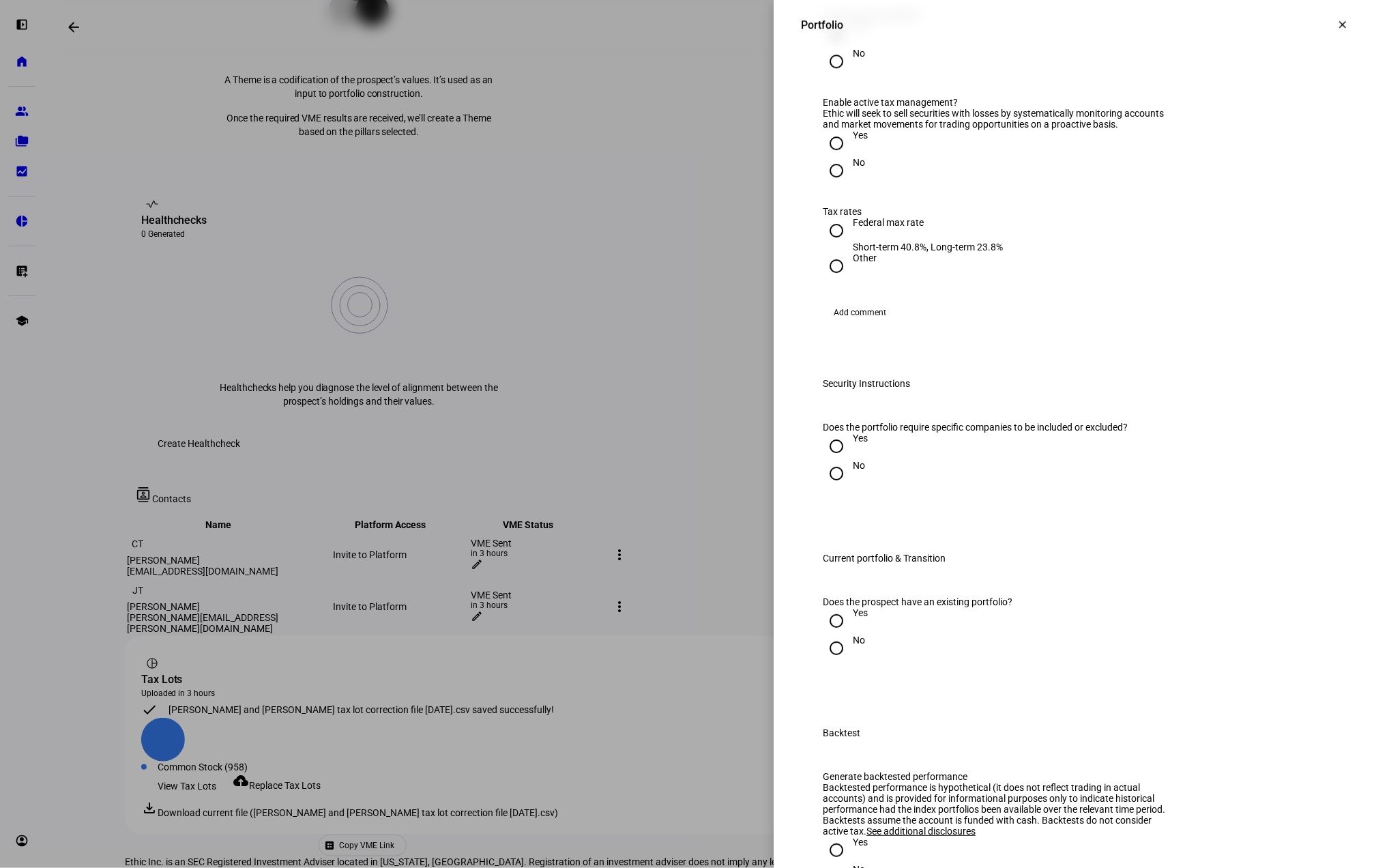
click at [836, 160] on div at bounding box center [836, 143] width 33 height 33
radio input "true"
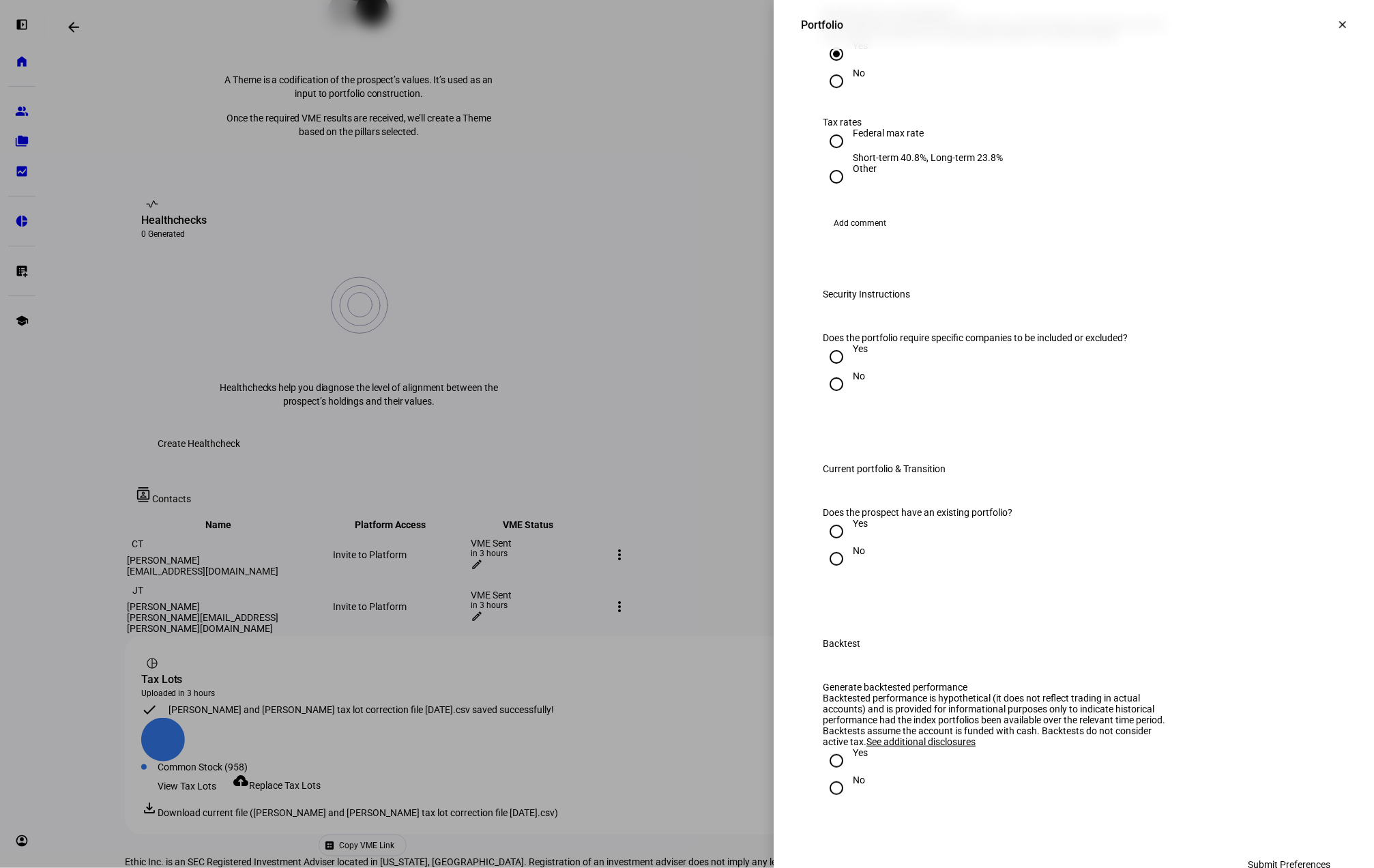
scroll to position [1819, 0]
click at [857, 137] on div "Federal max rate" at bounding box center [927, 132] width 150 height 11
click at [850, 153] on input "Federal max rate Short-term 40.8%, Long-term 23.8%" at bounding box center [836, 139] width 27 height 27
radio input "true"
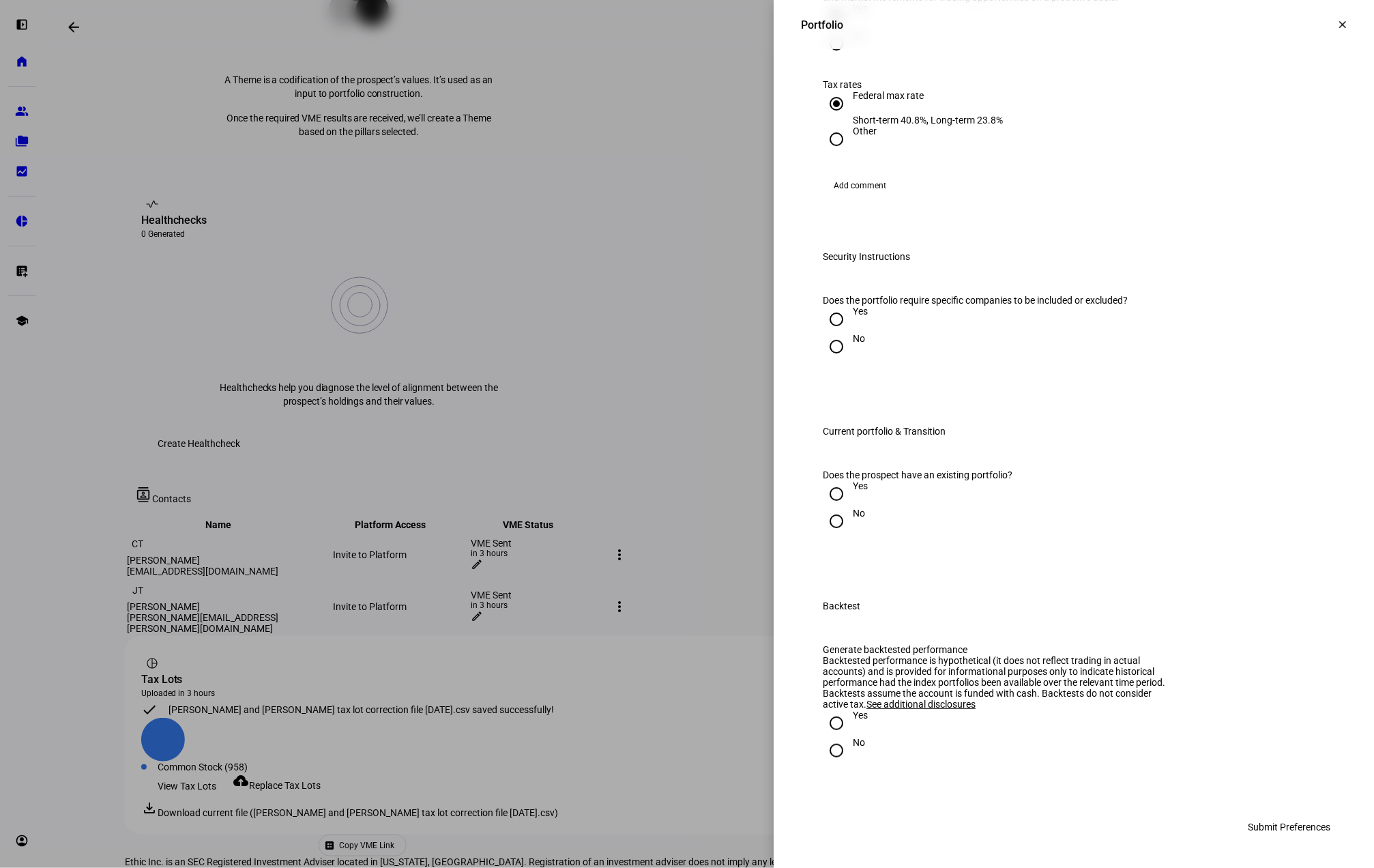
scroll to position [2001, 0]
click at [825, 333] on input "Yes" at bounding box center [836, 319] width 27 height 27
radio input "true"
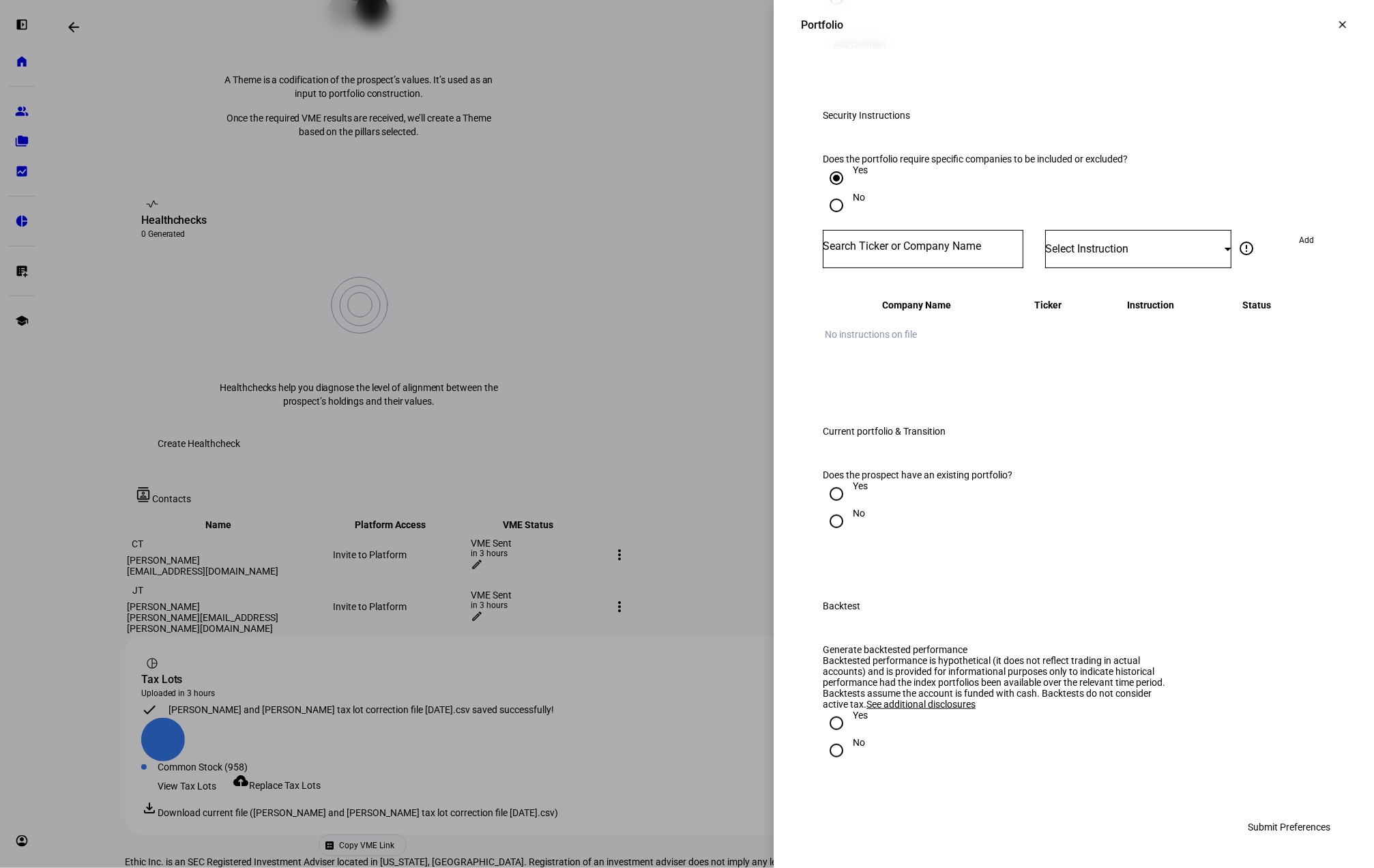
click at [876, 251] on input "Number" at bounding box center [923, 246] width 201 height 11
type input "AAPL"
click at [921, 669] on mat-option "APPLE INC AAPL" at bounding box center [910, 672] width 200 height 38
click at [1077, 268] on div "Select Instruction" at bounding box center [1137, 248] width 186 height 38
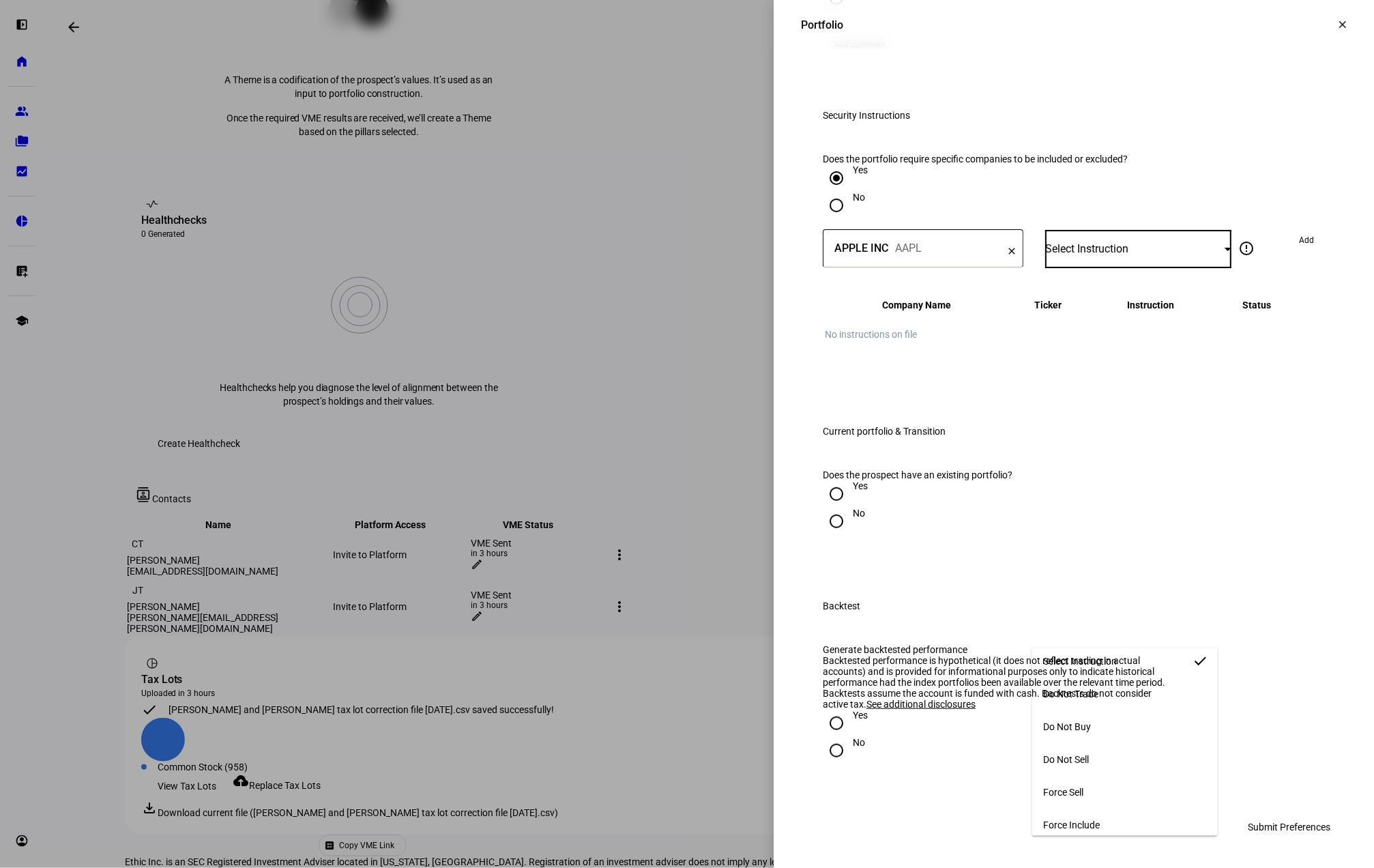
click at [1089, 822] on span "Force Include" at bounding box center [1071, 824] width 57 height 11
click at [1298, 251] on span "Add" at bounding box center [1305, 240] width 15 height 22
click at [825, 480] on input "Yes" at bounding box center [836, 494] width 27 height 27
radio input "true"
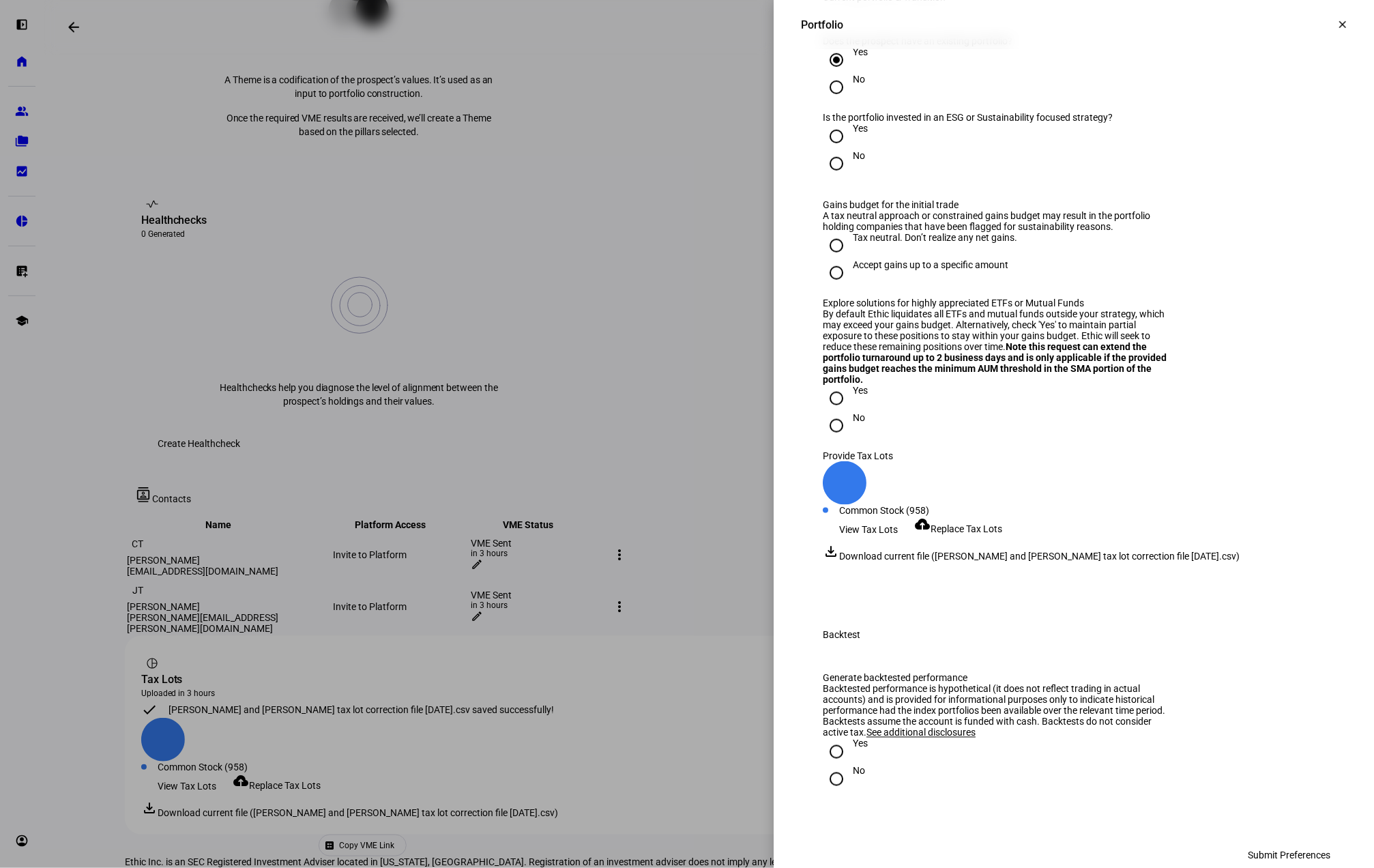
click at [827, 177] on input "No" at bounding box center [836, 163] width 27 height 27
radio input "true"
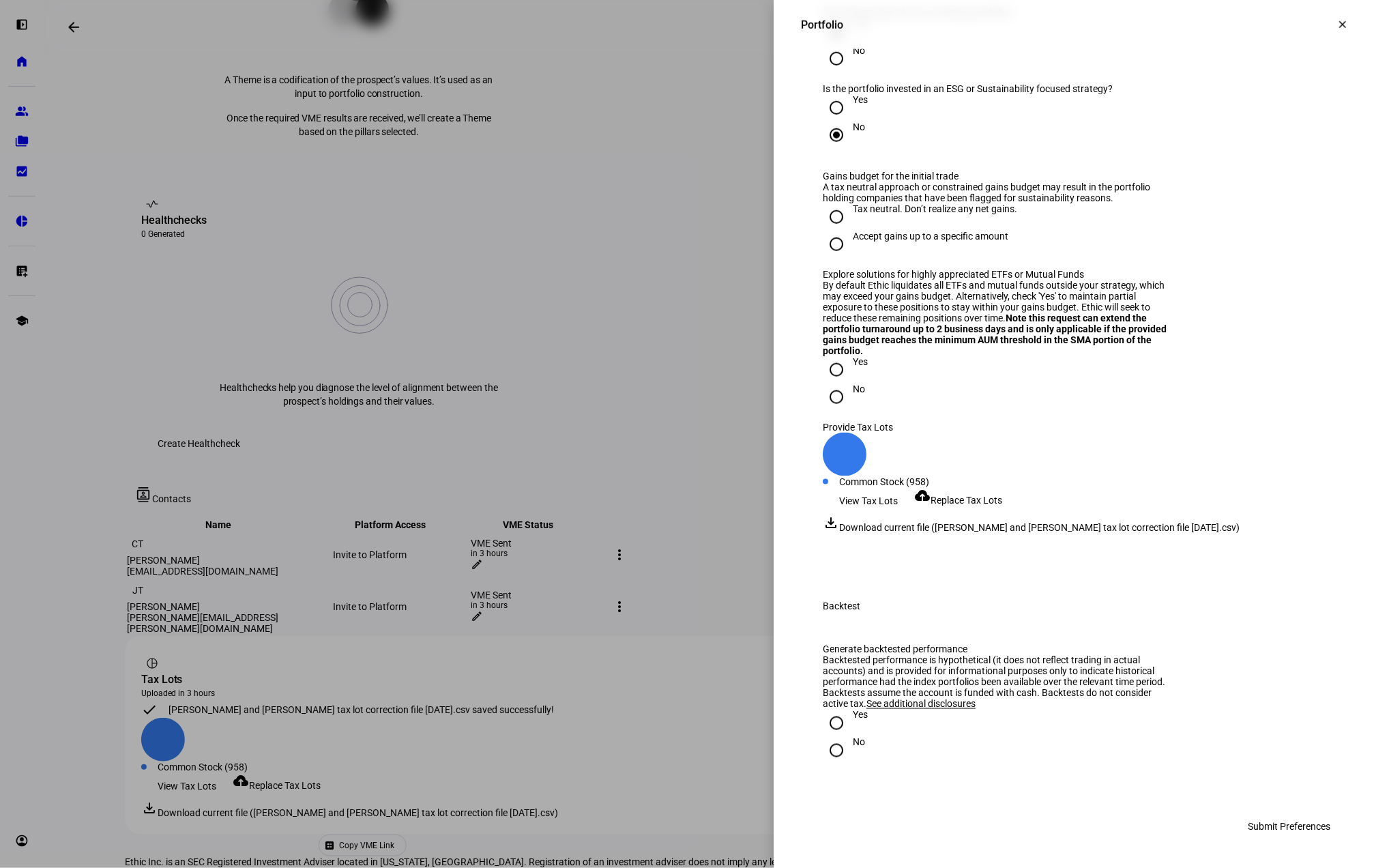
scroll to position [2612, 0]
click at [915, 214] on div "Tax neutral. Don’t realize any net gains." at bounding box center [934, 209] width 164 height 11
click at [850, 230] on input "Tax neutral. Don’t realize any net gains." at bounding box center [836, 216] width 27 height 27
radio input "true"
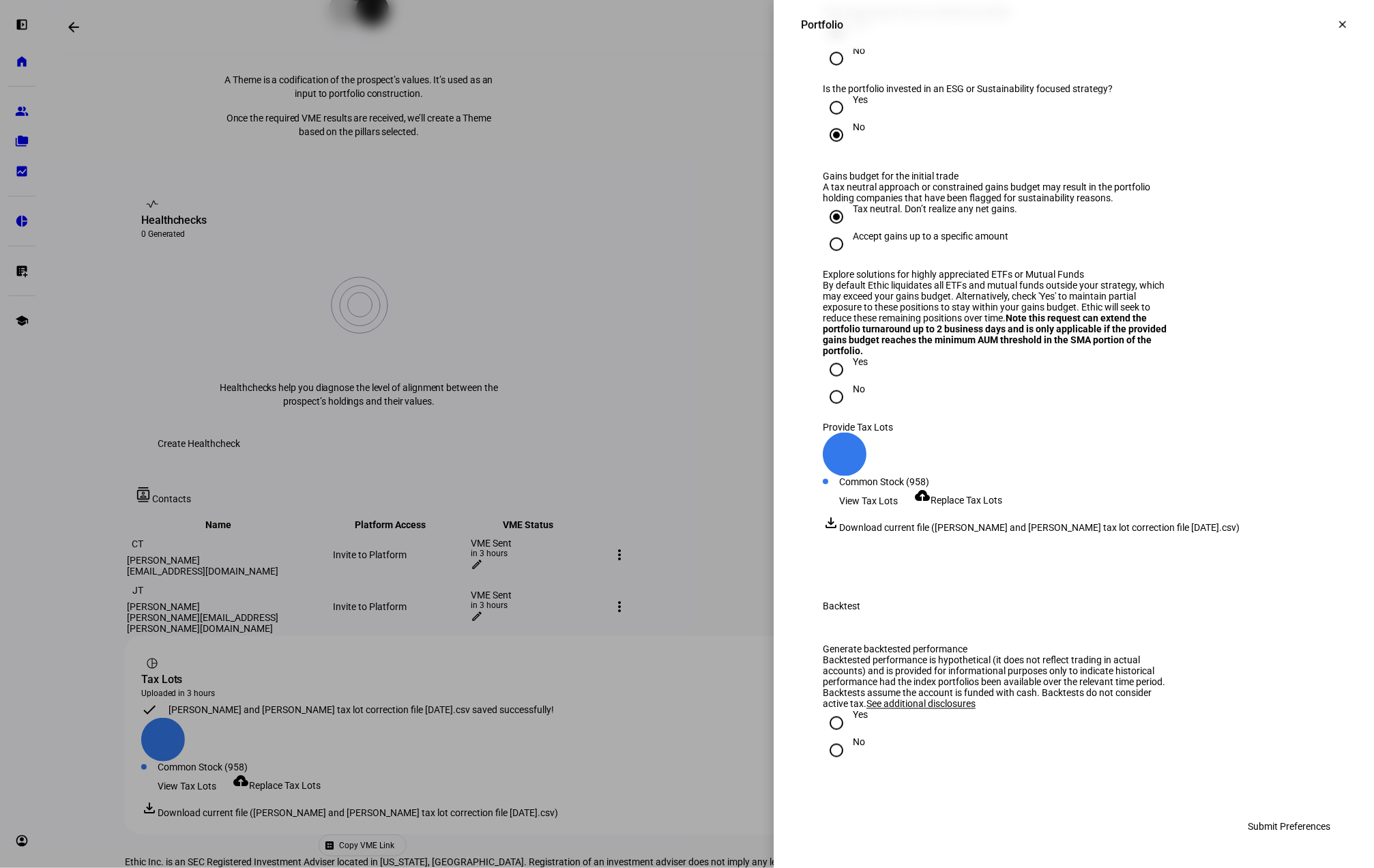
click at [823, 411] on input "No" at bounding box center [836, 396] width 27 height 27
radio input "true"
click at [854, 726] on div "Yes" at bounding box center [1074, 722] width 502 height 27
click at [852, 720] on div "Yes" at bounding box center [859, 715] width 15 height 11
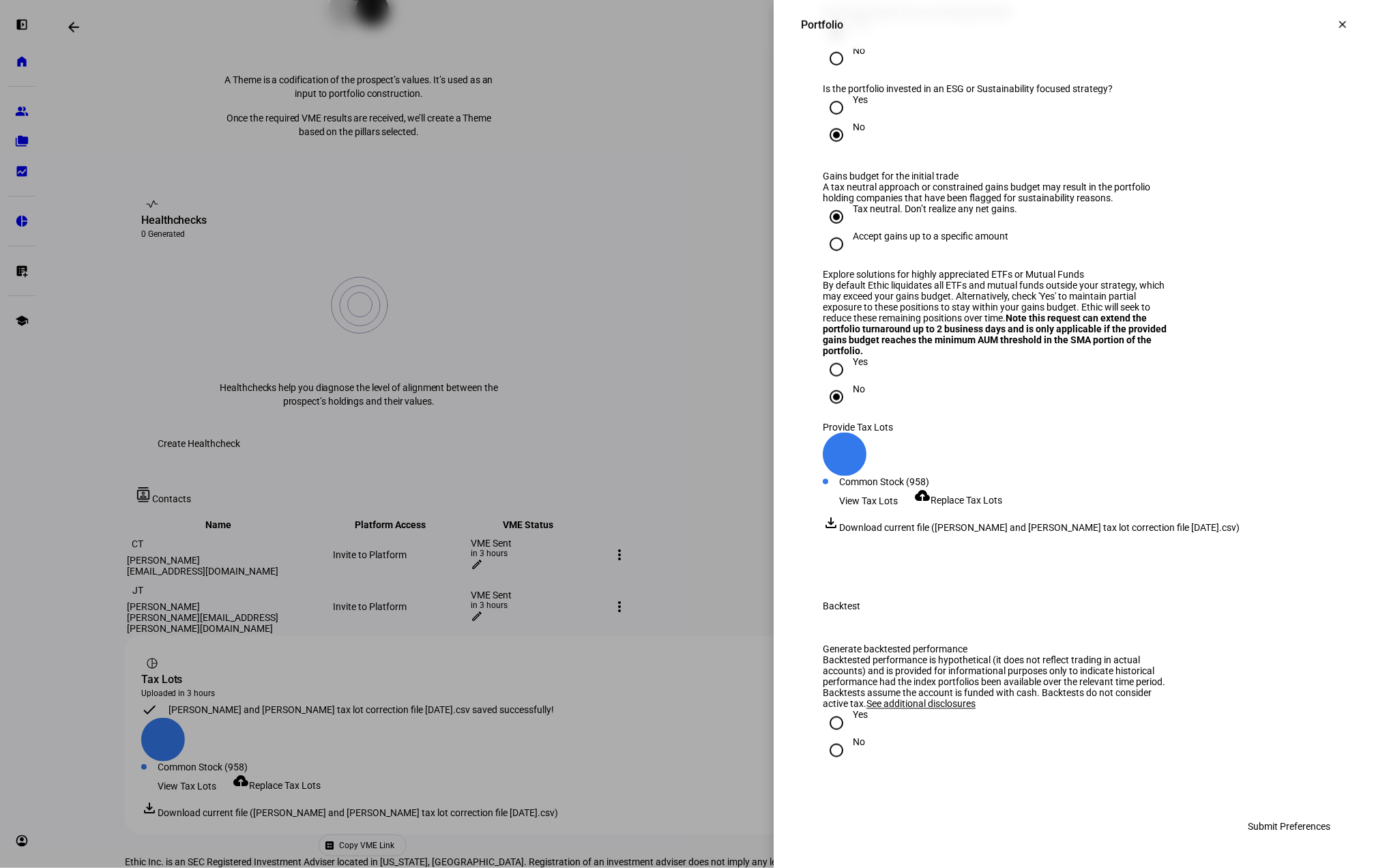
click at [845, 726] on input "Yes" at bounding box center [836, 722] width 27 height 27
radio input "true"
click at [1248, 822] on span "Submit Preferences" at bounding box center [1289, 827] width 83 height 27
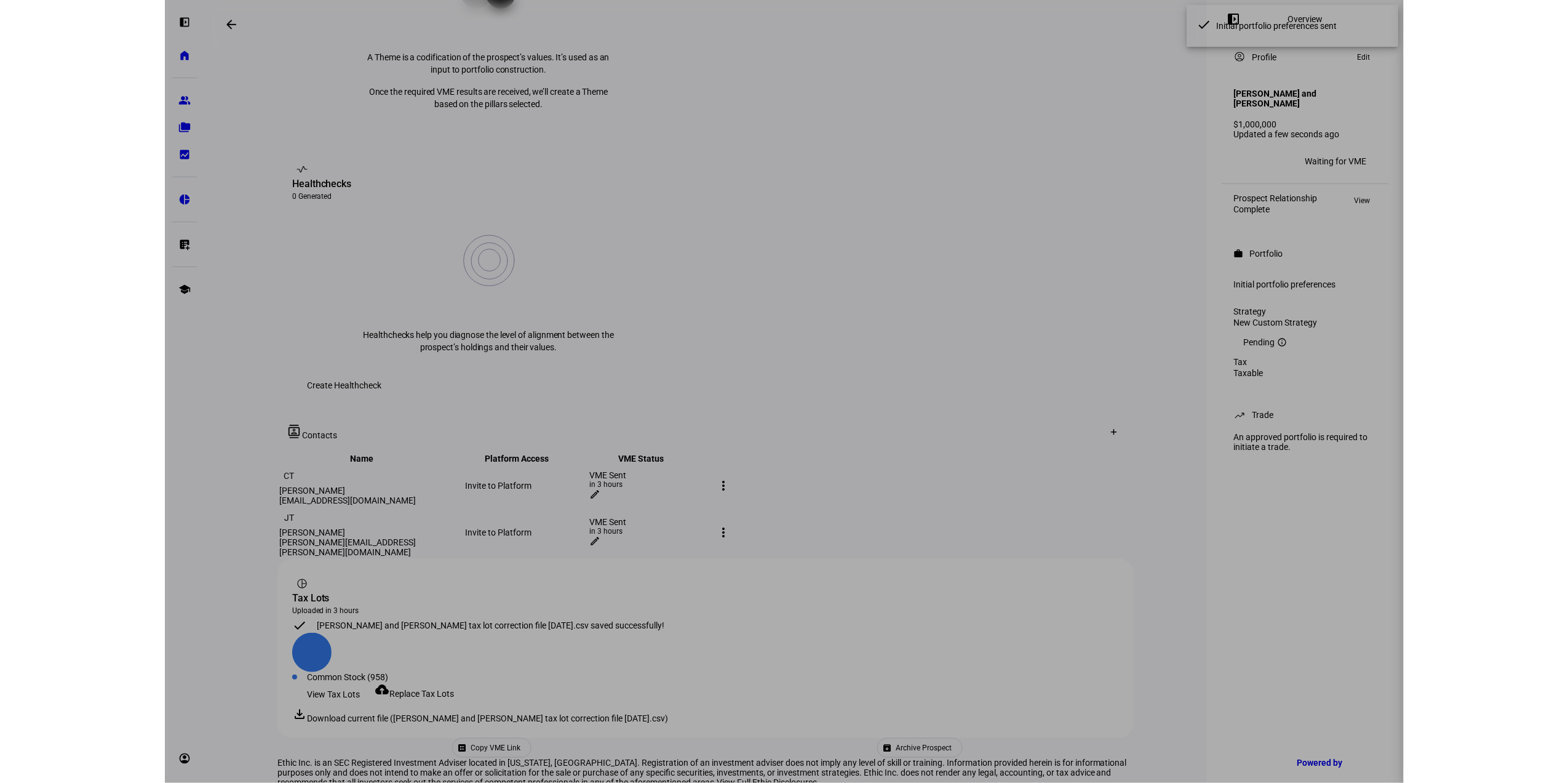
scroll to position [332, 0]
